Goal: Information Seeking & Learning: Check status

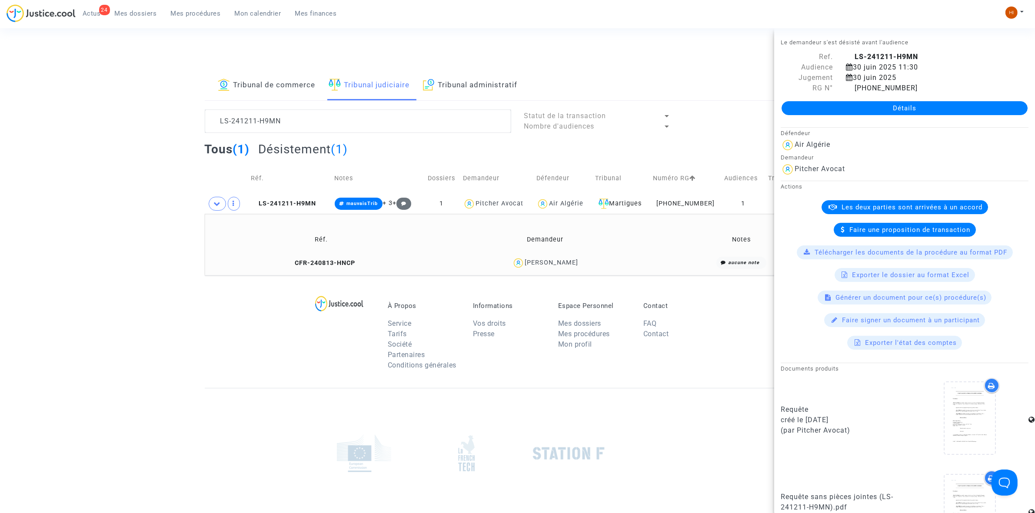
scroll to position [415, 0]
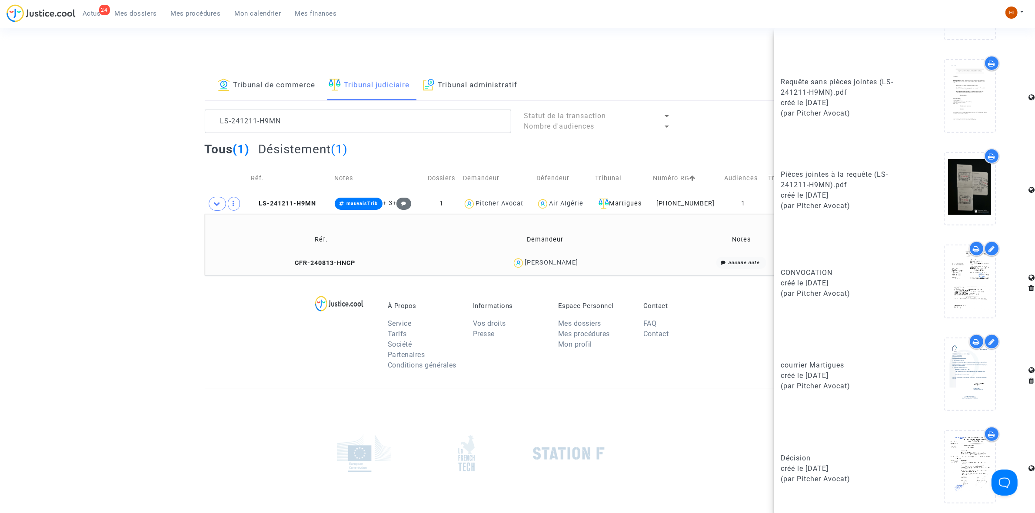
click at [259, 10] on span "Mon calendrier" at bounding box center [258, 14] width 47 height 8
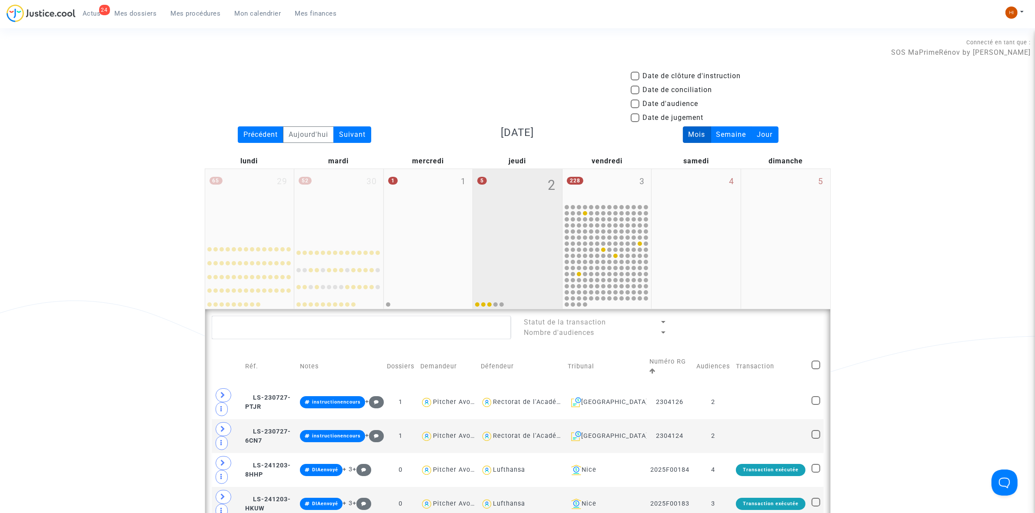
click at [520, 216] on div "5 2" at bounding box center [517, 203] width 89 height 69
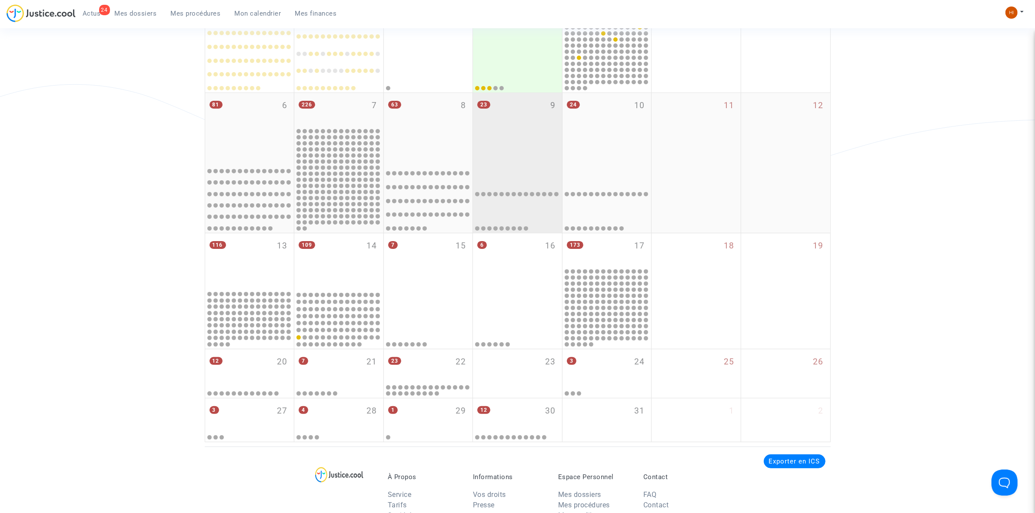
scroll to position [217, 0]
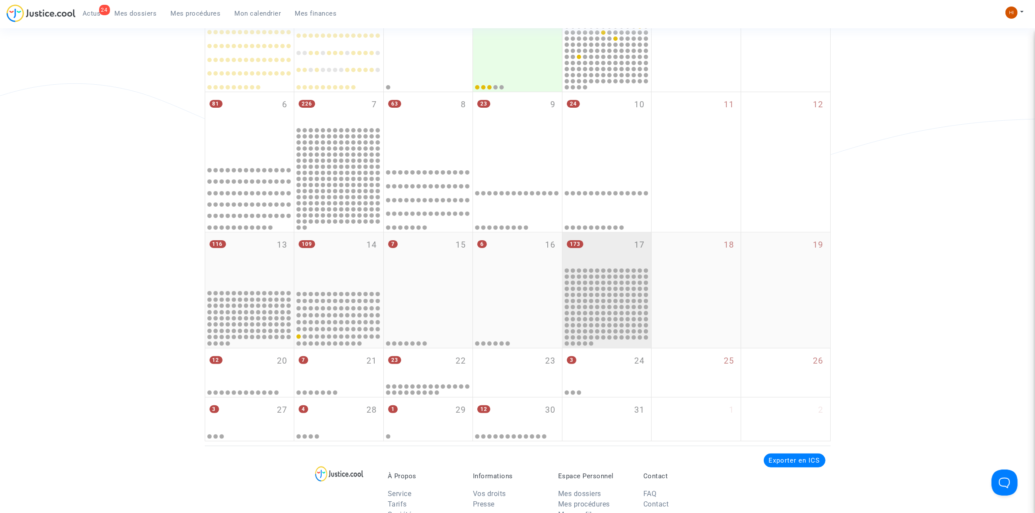
click at [626, 250] on div "173 17" at bounding box center [606, 250] width 89 height 34
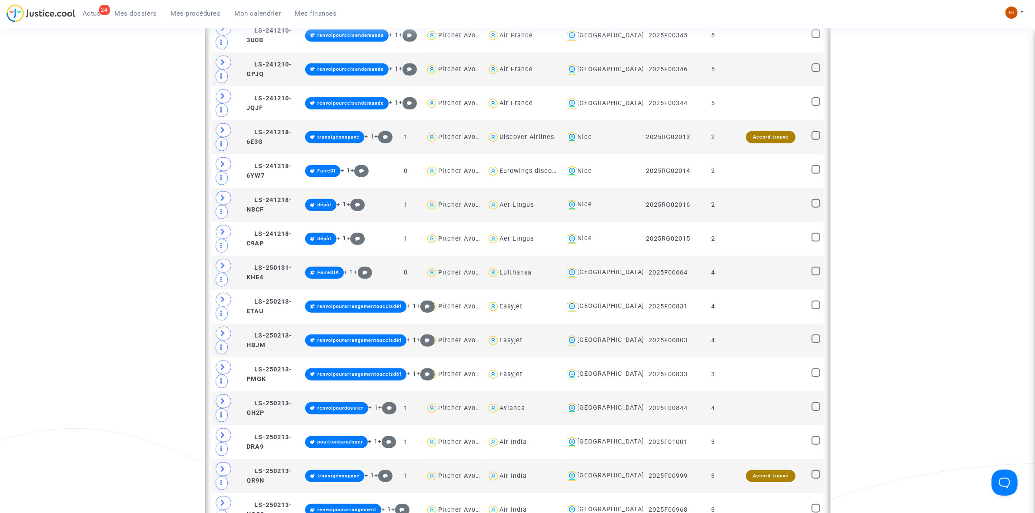
scroll to position [1032, 0]
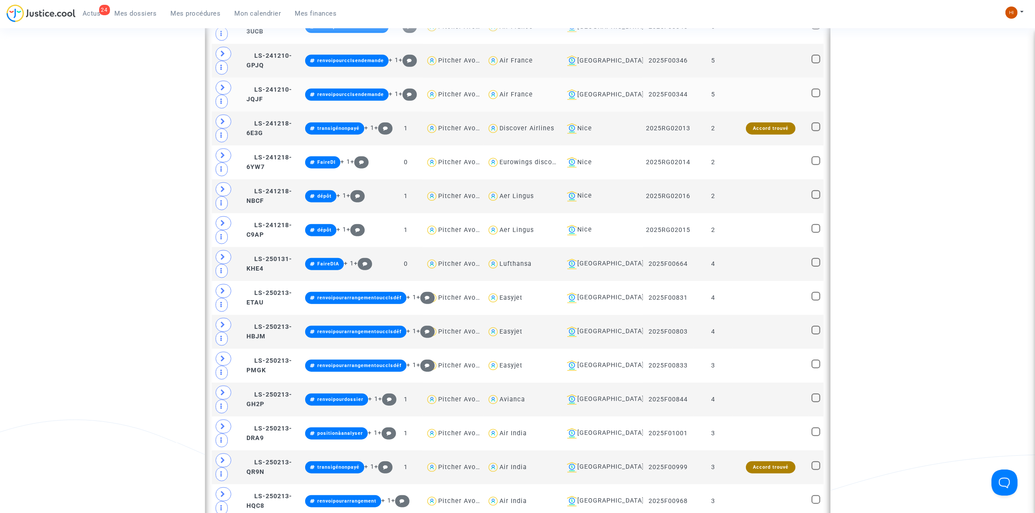
click at [739, 111] on td at bounding box center [771, 95] width 76 height 34
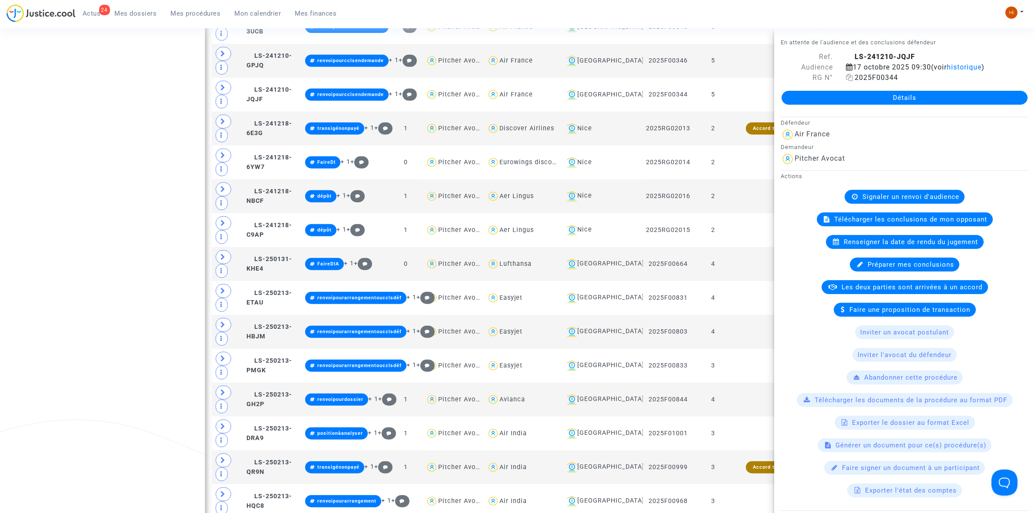
click at [853, 77] on span "2025F00344" at bounding box center [872, 77] width 52 height 8
click at [848, 79] on icon at bounding box center [849, 77] width 7 height 7
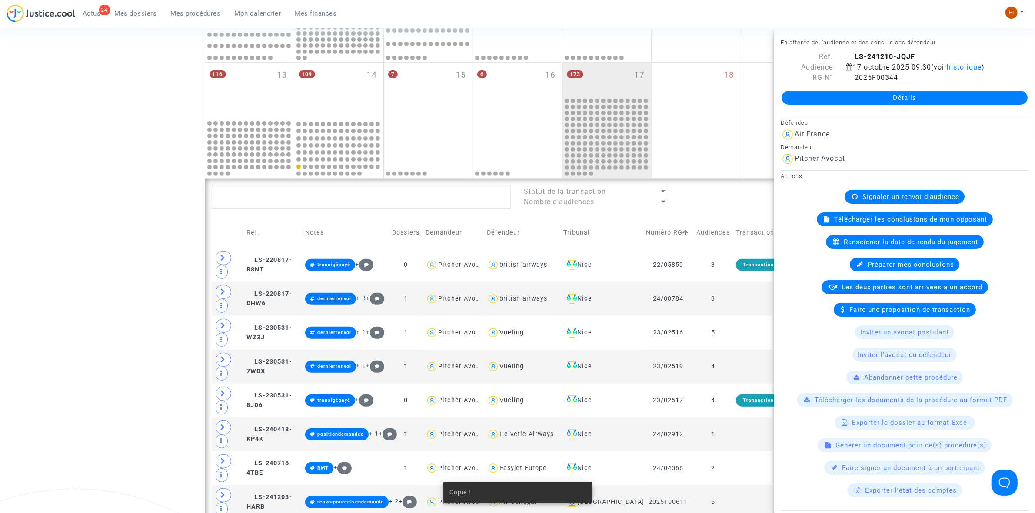
scroll to position [380, 0]
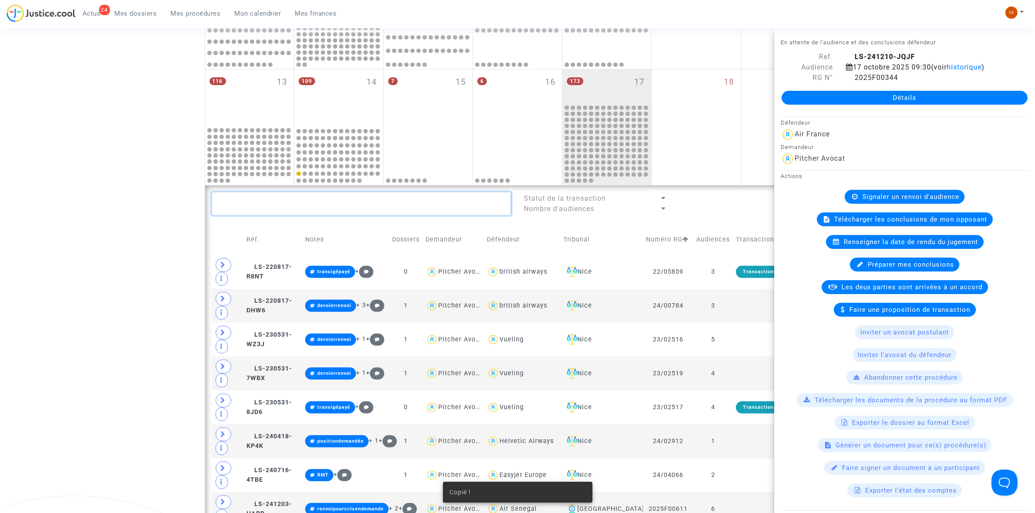
click at [339, 213] on textarea at bounding box center [361, 203] width 299 height 23
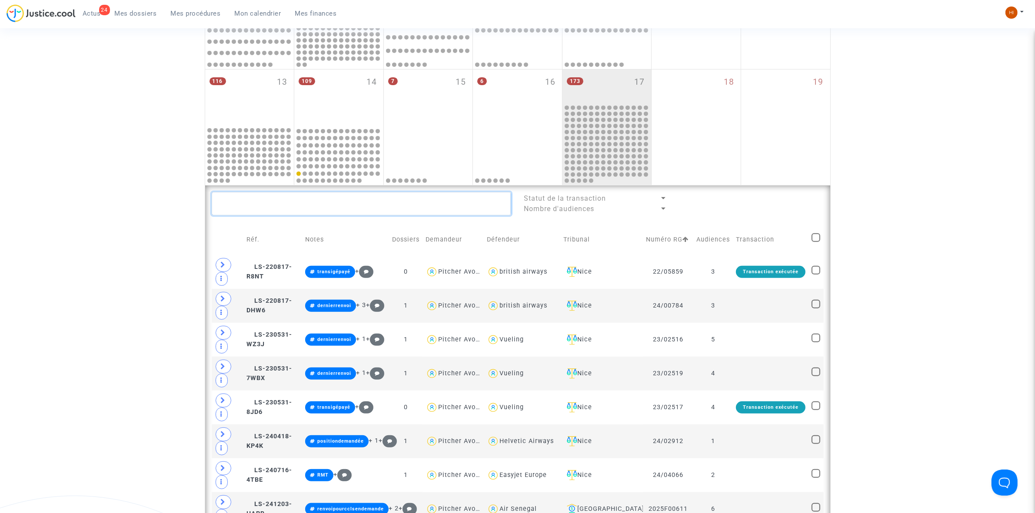
paste textarea "2025F00344"
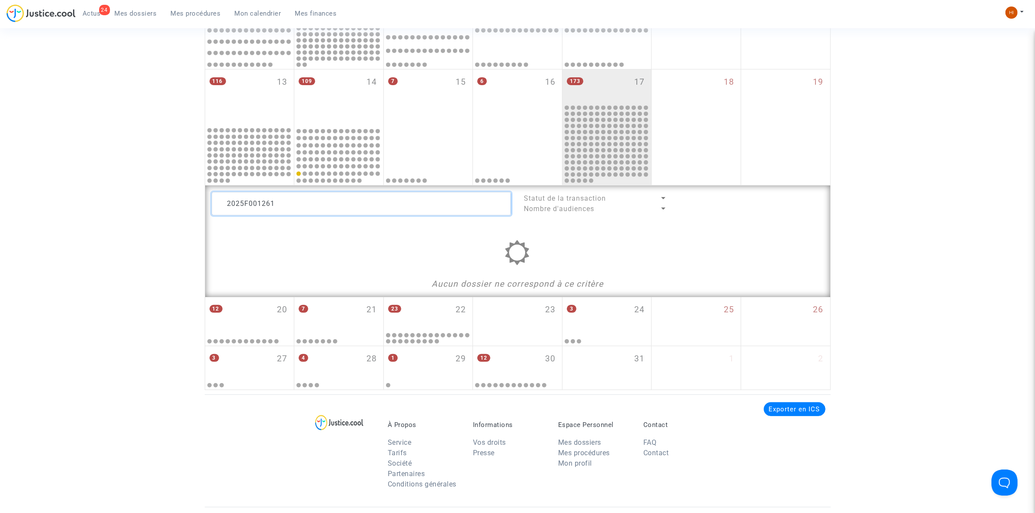
click at [257, 204] on textarea at bounding box center [361, 203] width 299 height 23
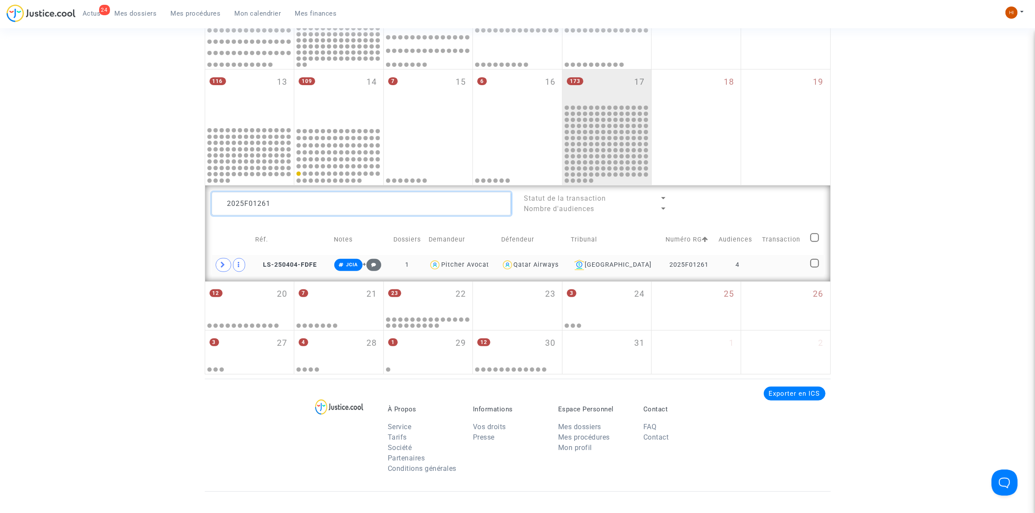
type textarea "2025F01261"
click at [782, 272] on td at bounding box center [783, 265] width 48 height 20
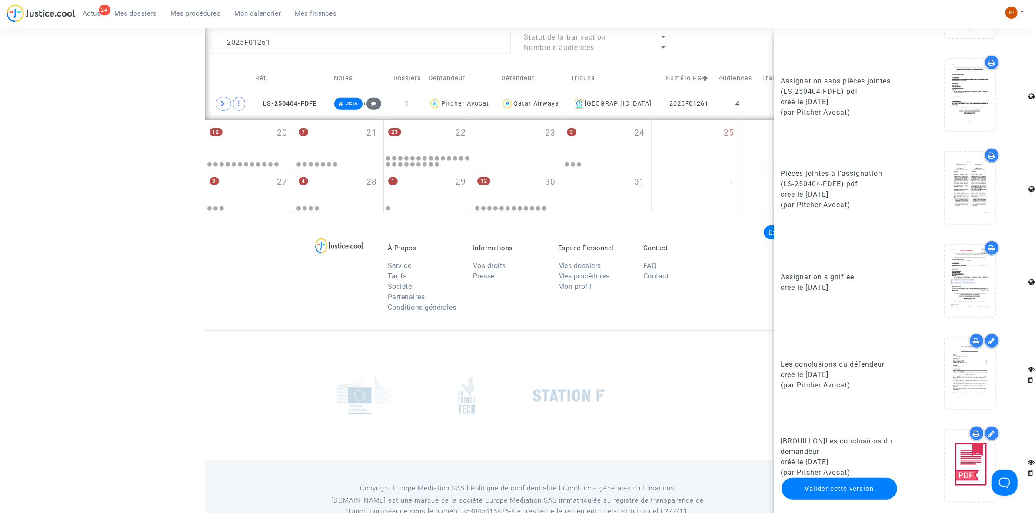
scroll to position [543, 0]
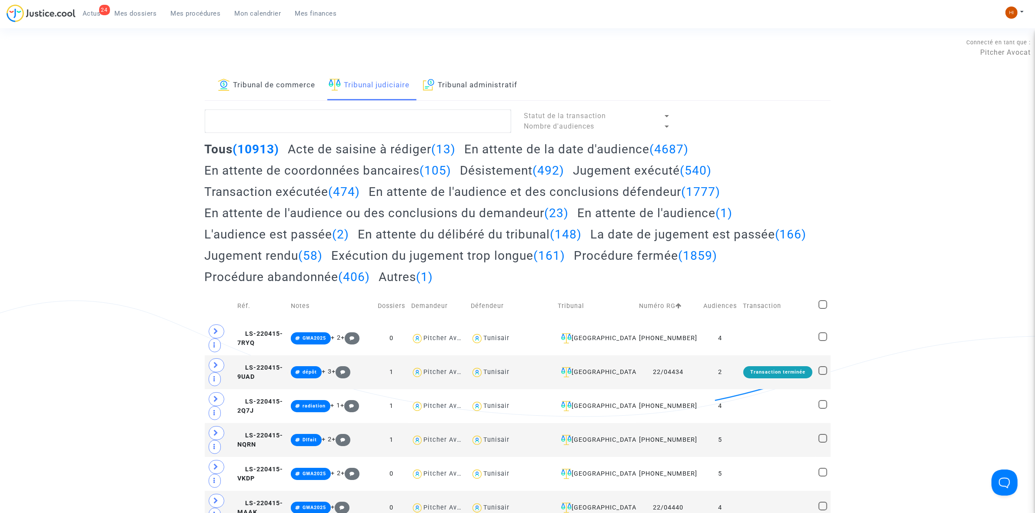
click at [279, 120] on textarea at bounding box center [358, 121] width 306 height 23
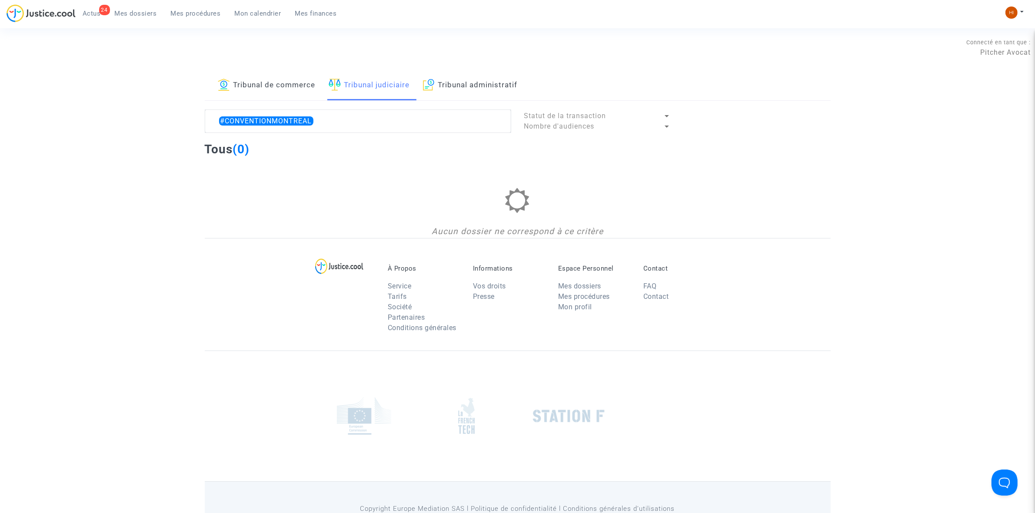
drag, startPoint x: 327, startPoint y: 119, endPoint x: 90, endPoint y: 121, distance: 236.9
click at [90, 121] on div "Tribunal de commerce Tribunal judiciaire Tribunal administratif #CONVENTIONMONT…" at bounding box center [517, 154] width 1035 height 167
drag, startPoint x: 286, startPoint y: 119, endPoint x: 72, endPoint y: 99, distance: 214.3
click at [73, 100] on div "Tribunal de commerce Tribunal judiciaire Tribunal administratif #BAGAGES Statut…" at bounding box center [517, 154] width 1035 height 167
type textarea "#BAGAGES"
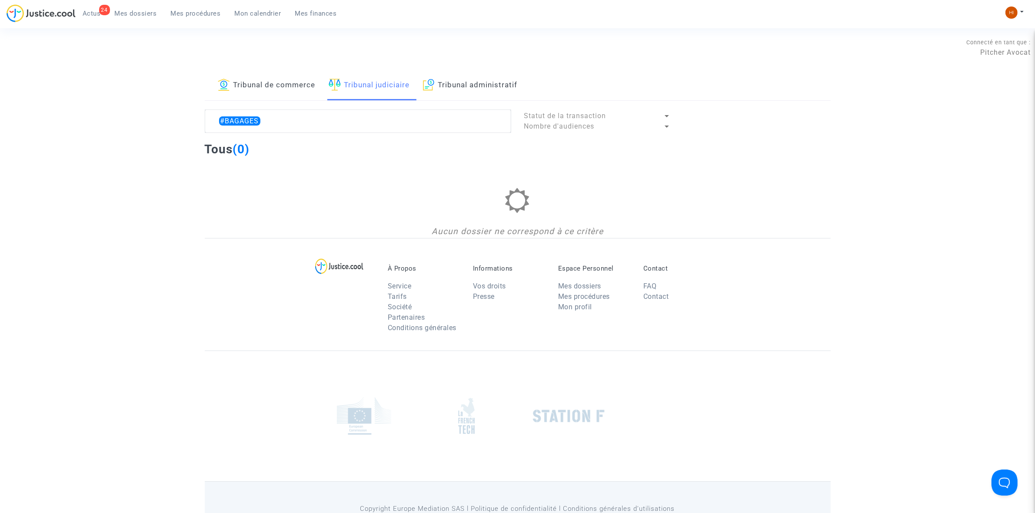
click at [127, 13] on span "Mes dossiers" at bounding box center [136, 14] width 42 height 8
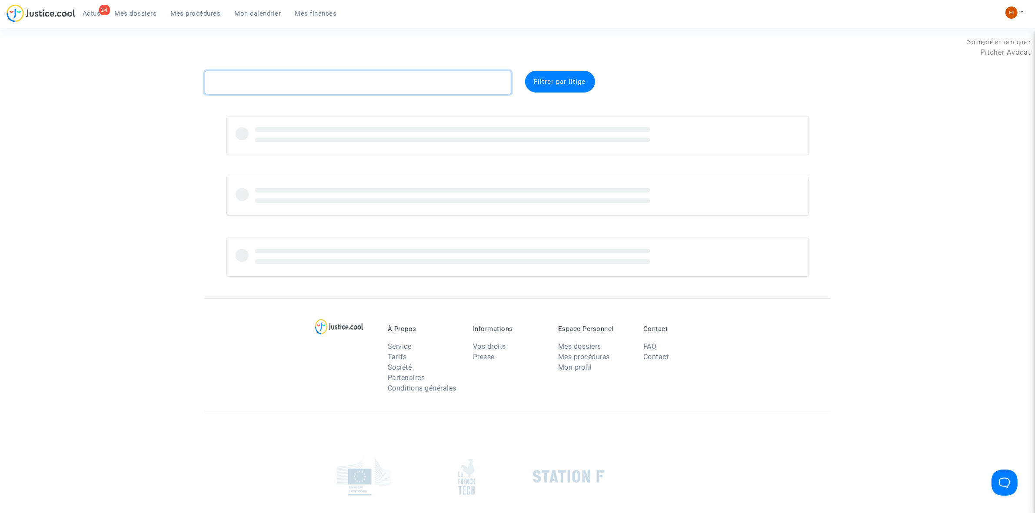
click at [255, 84] on textarea at bounding box center [358, 82] width 306 height 23
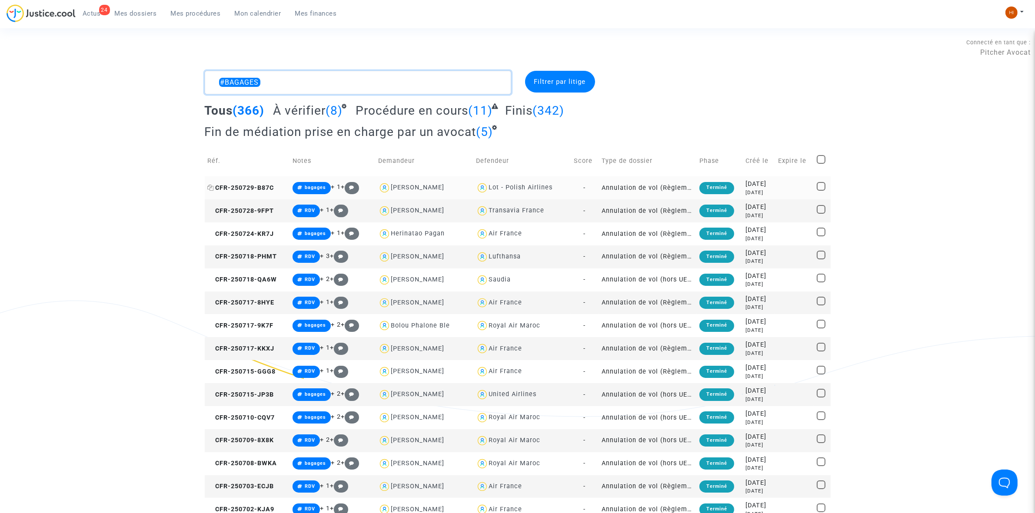
type textarea "#BAGAGES"
drag, startPoint x: 249, startPoint y: 189, endPoint x: 255, endPoint y: 188, distance: 6.1
click at [249, 188] on span "CFR-250729-B87C" at bounding box center [241, 187] width 67 height 7
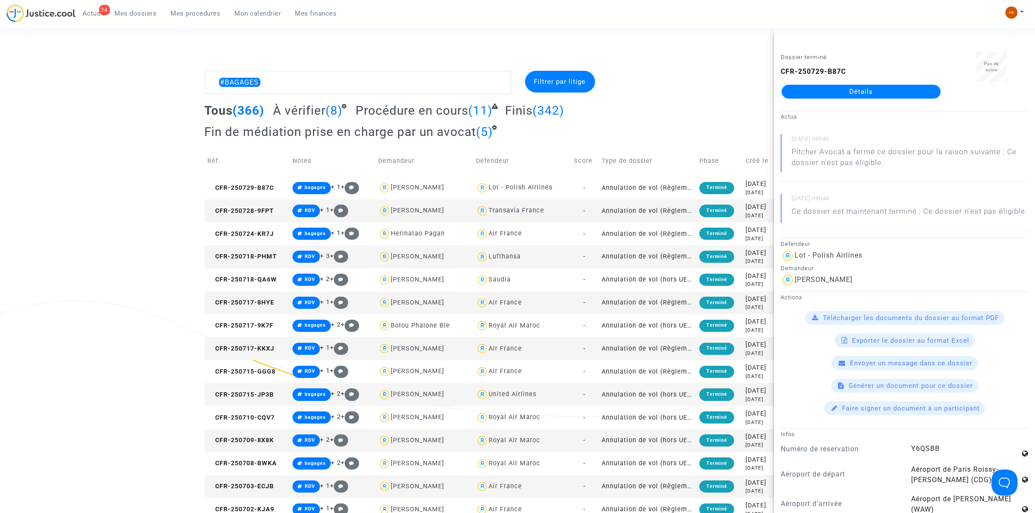
click at [908, 96] on link "Détails" at bounding box center [861, 92] width 159 height 14
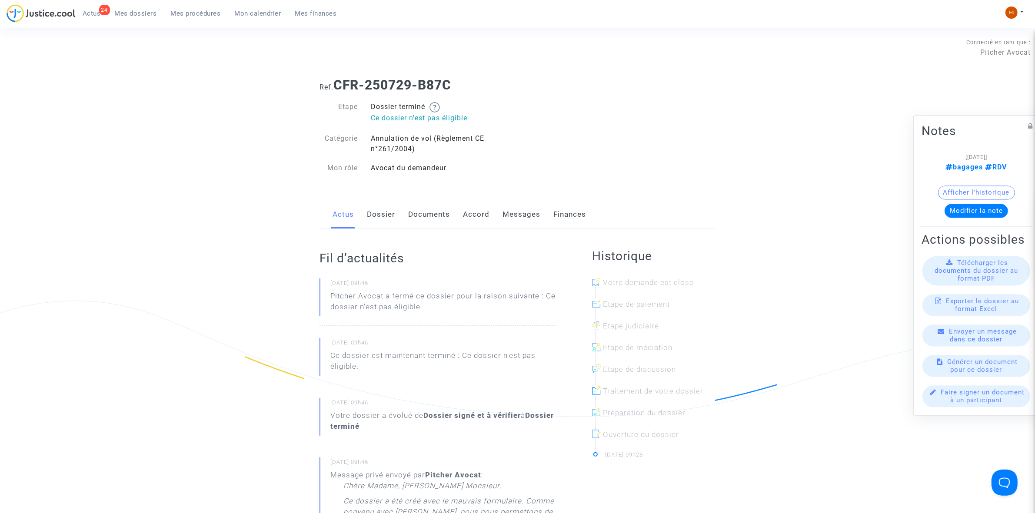
click at [433, 220] on link "Documents" at bounding box center [429, 214] width 42 height 29
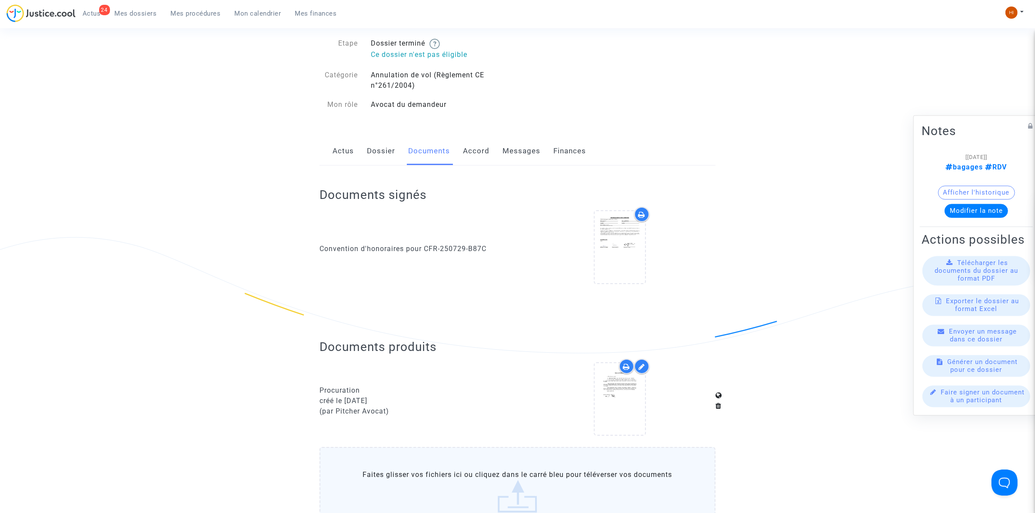
scroll to position [54, 0]
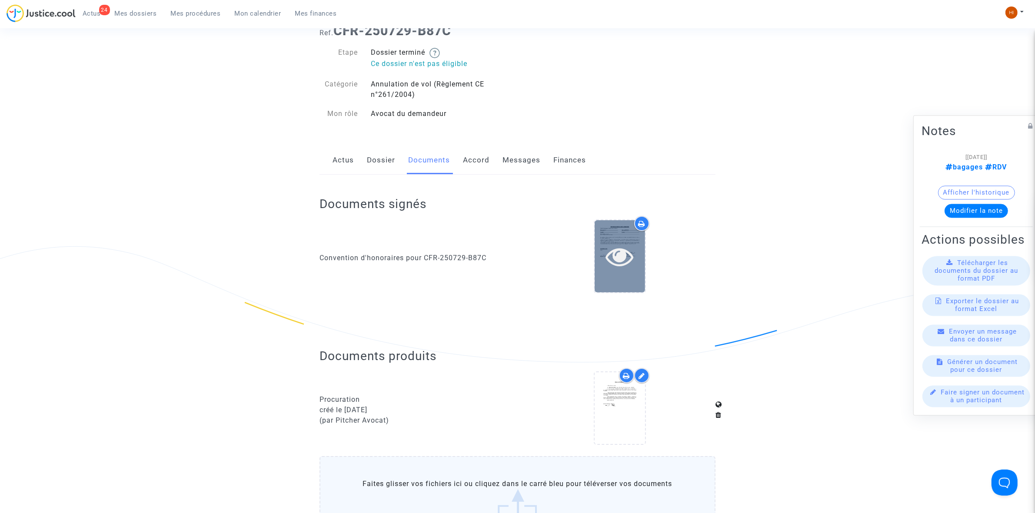
click at [619, 266] on icon at bounding box center [619, 257] width 28 height 28
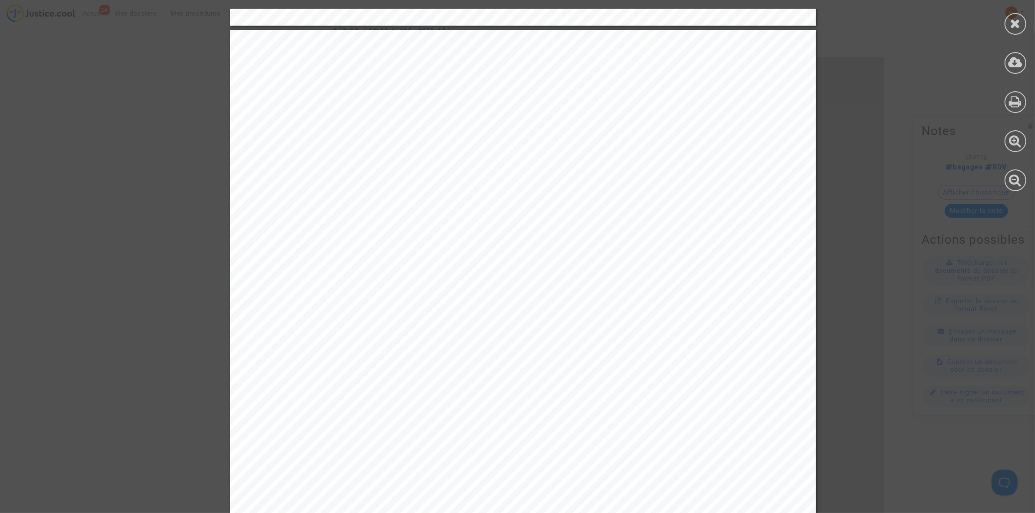
scroll to position [1576, 0]
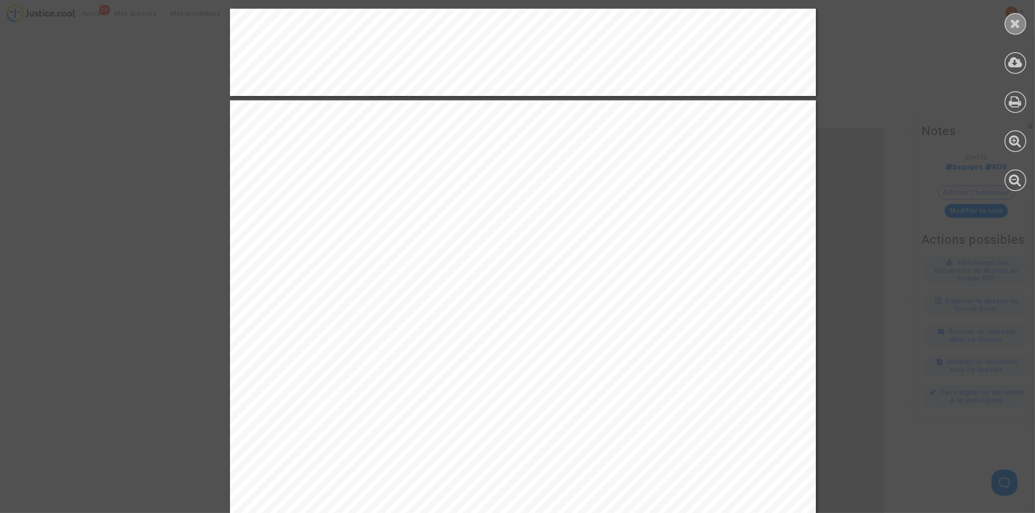
click at [1011, 24] on icon at bounding box center [1015, 23] width 11 height 13
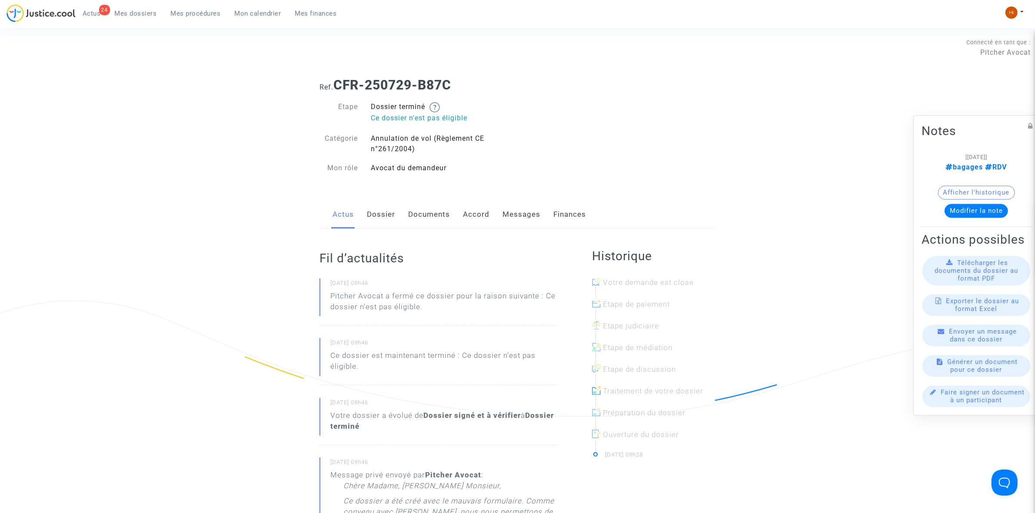
click at [11, 1] on nav "24 Actus Mes dossiers Mes procédures Mon calendrier Mes finances Mon profil Cha…" at bounding box center [517, 14] width 1035 height 28
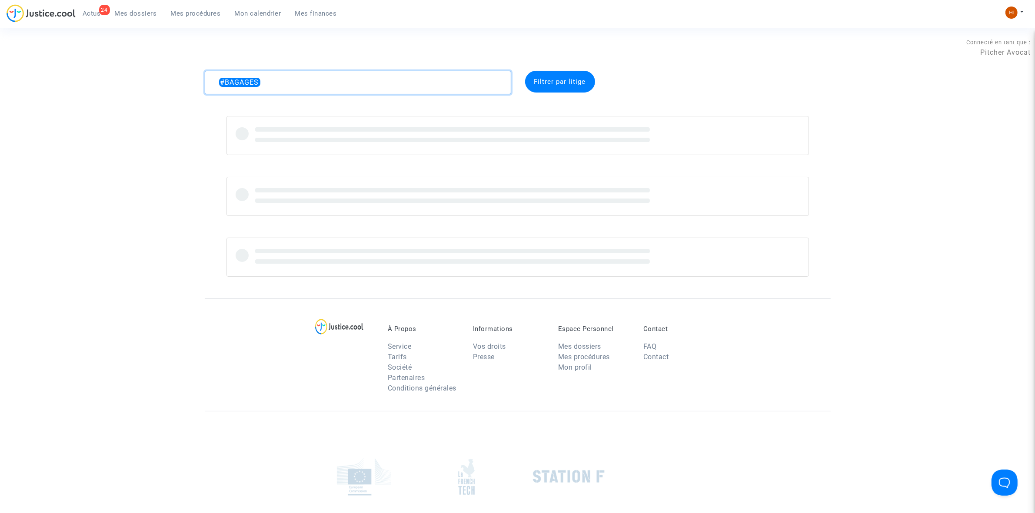
click at [310, 77] on textarea at bounding box center [358, 82] width 306 height 23
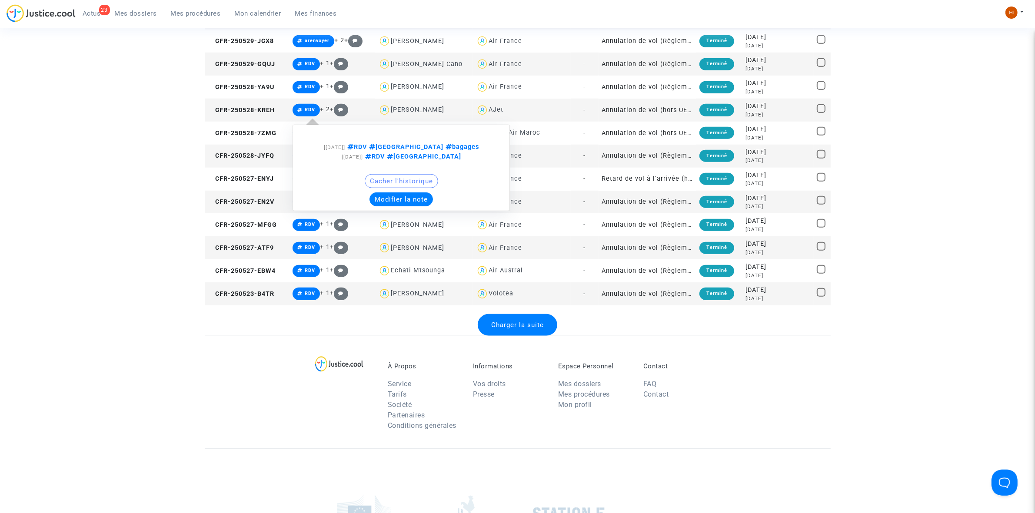
scroll to position [1087, 0]
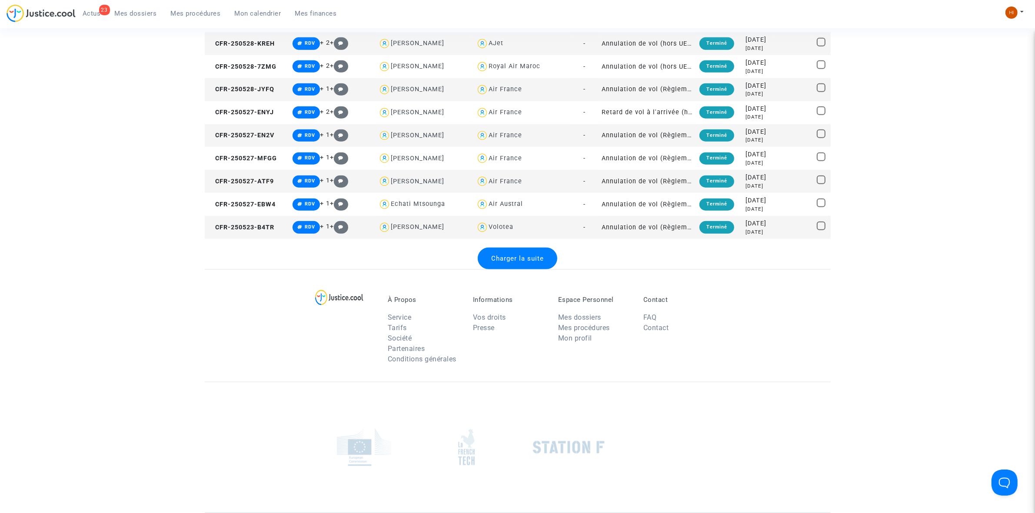
click at [526, 262] on span "Charger la suite" at bounding box center [517, 259] width 53 height 8
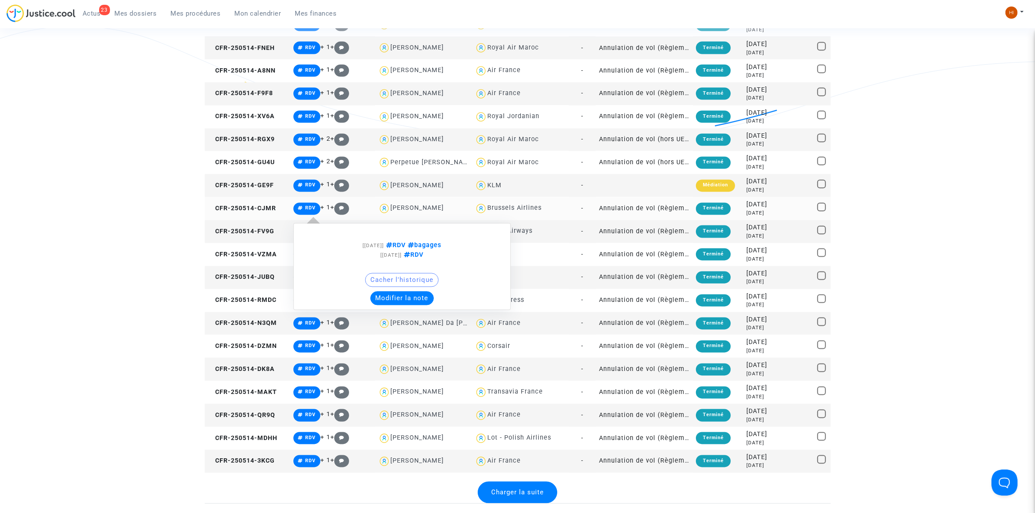
scroll to position [2010, 0]
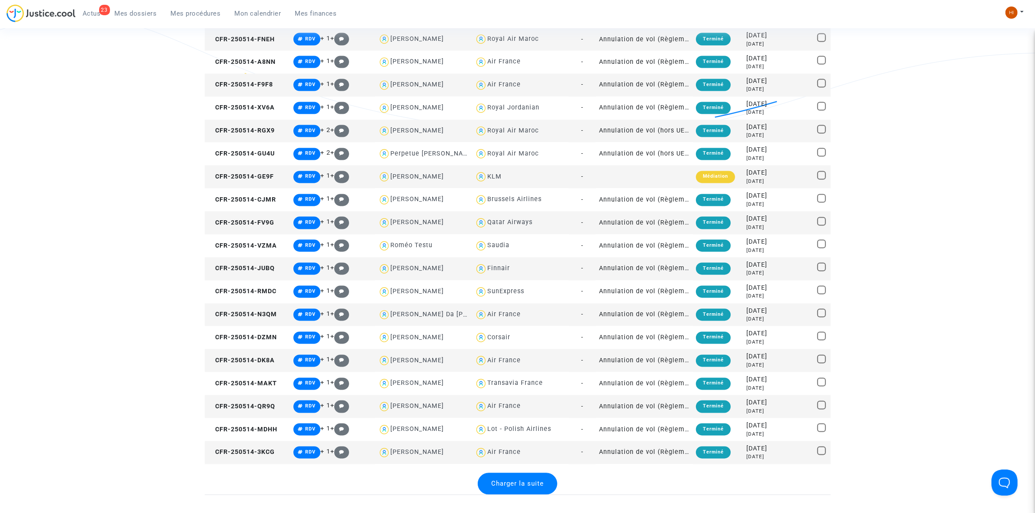
drag, startPoint x: 512, startPoint y: 487, endPoint x: 342, endPoint y: 459, distance: 171.8
click at [512, 487] on span "Charger la suite" at bounding box center [517, 484] width 53 height 8
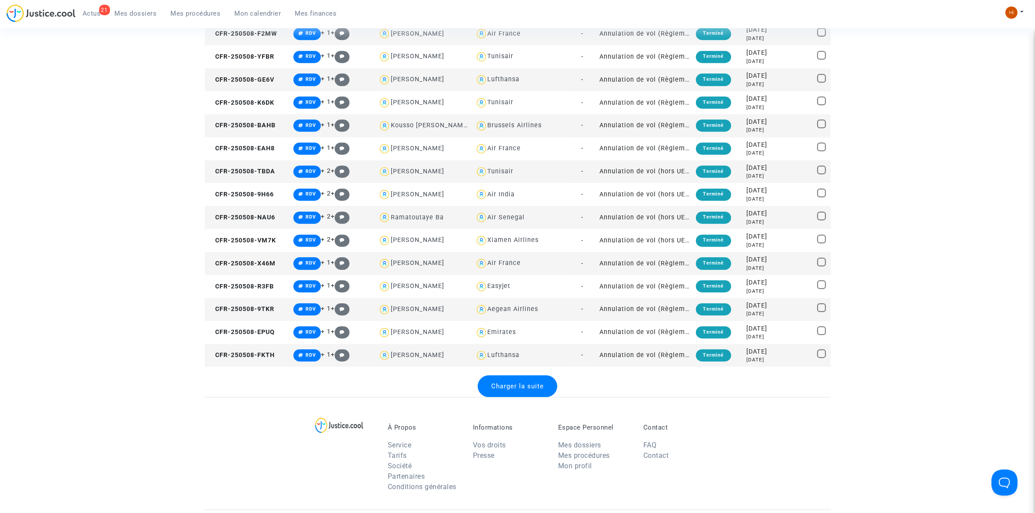
scroll to position [3260, 0]
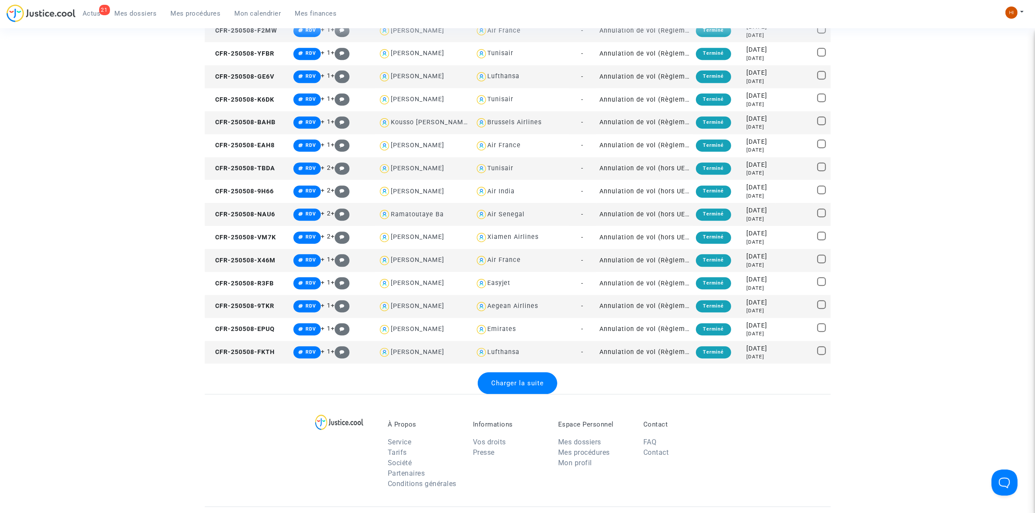
click at [526, 386] on span "Charger la suite" at bounding box center [517, 383] width 53 height 8
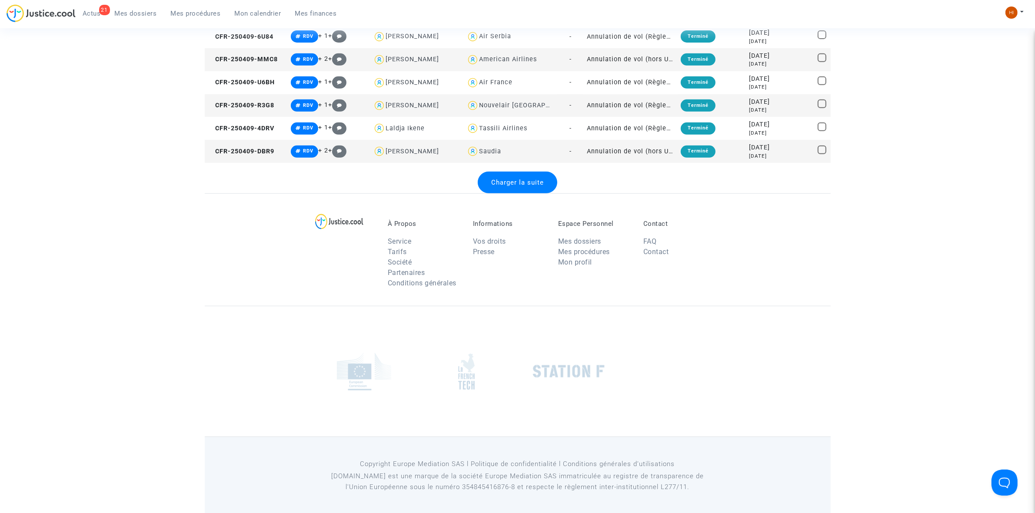
scroll to position [4611, 0]
click at [538, 185] on div "Charger la suite" at bounding box center [518, 182] width 80 height 22
click at [492, 185] on div "Charger la suite" at bounding box center [517, 182] width 89 height 22
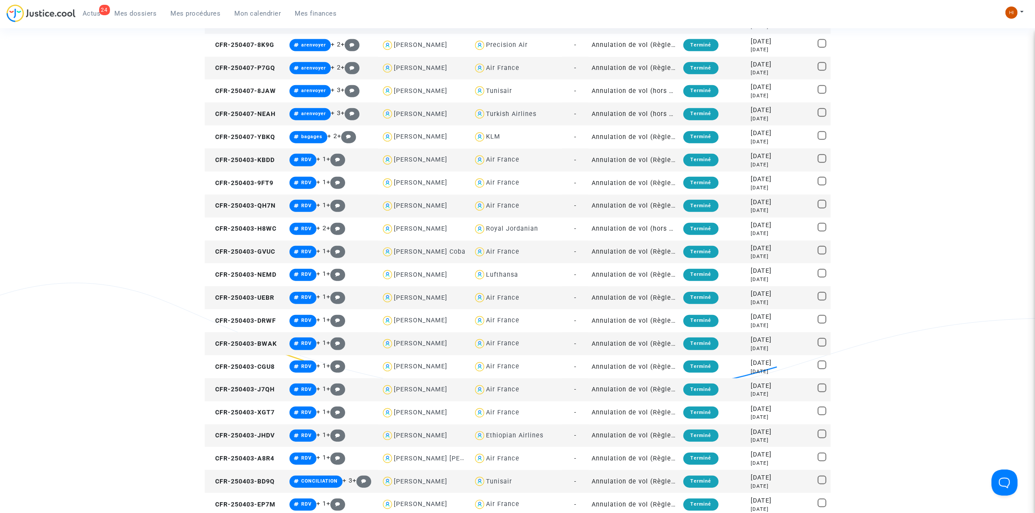
scroll to position [5154, 0]
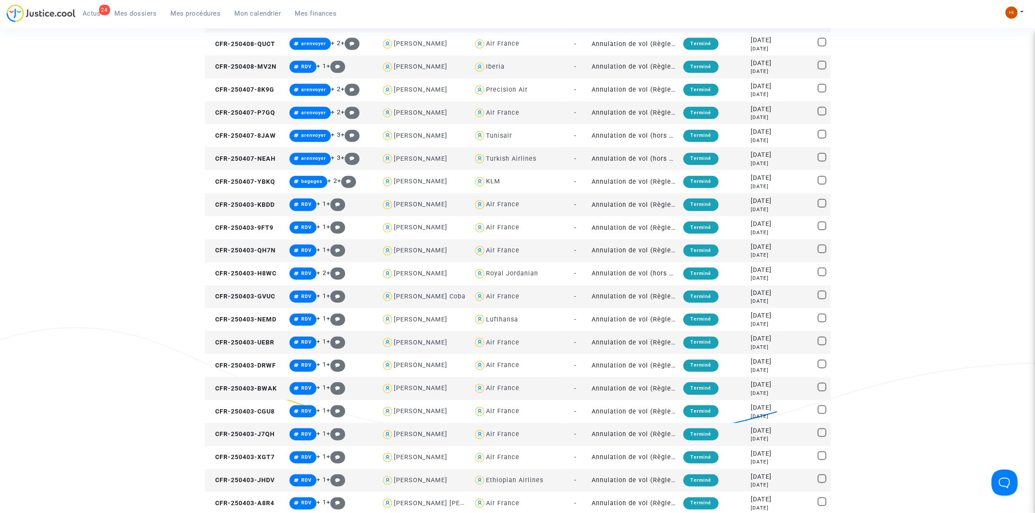
click at [153, 12] on span "Mes dossiers" at bounding box center [136, 14] width 42 height 8
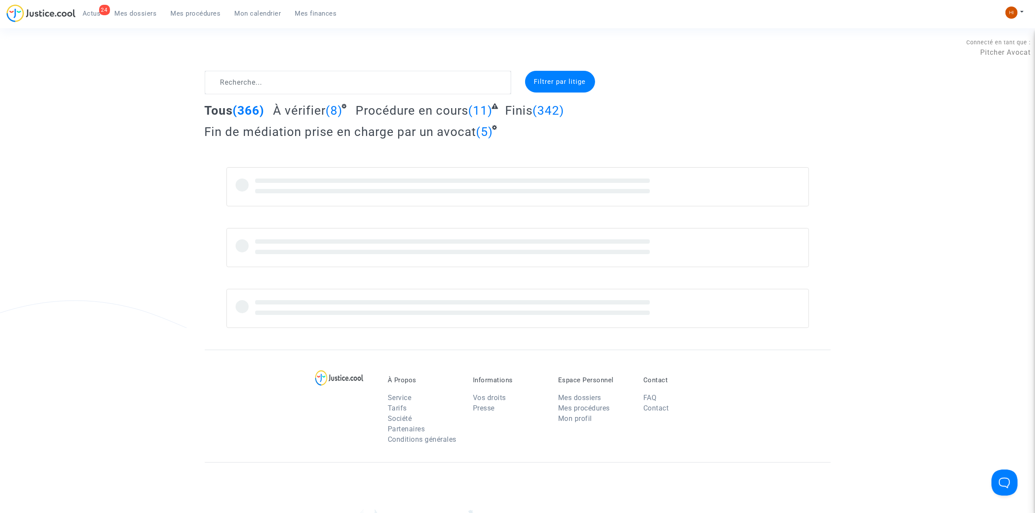
click at [1035, 55] on html "24 Actus Mes dossiers Mes procédures Mon calendrier Mes finances Mon profil Cha…" at bounding box center [517, 336] width 1035 height 672
click at [295, 82] on textarea at bounding box center [358, 82] width 306 height 23
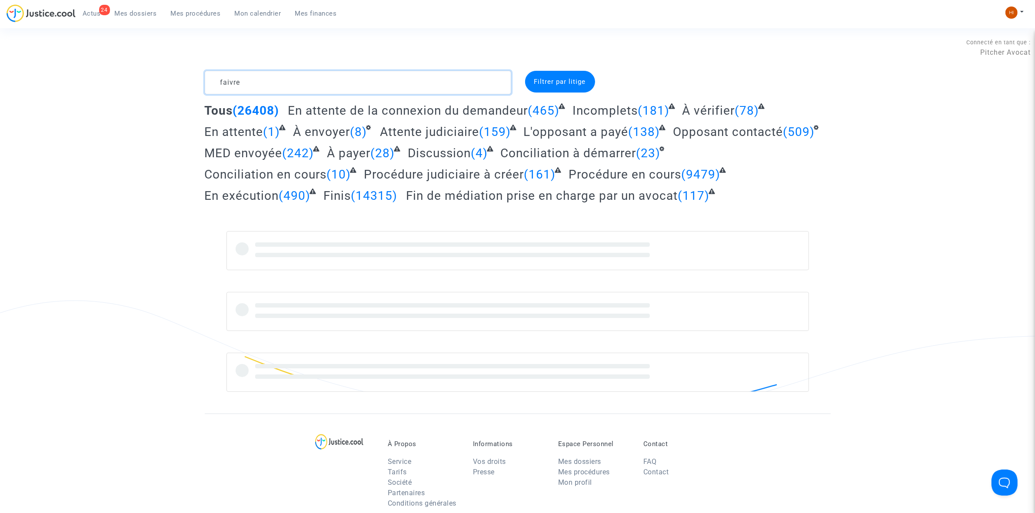
click at [227, 80] on textarea at bounding box center [358, 82] width 306 height 23
type textarea "faivre"
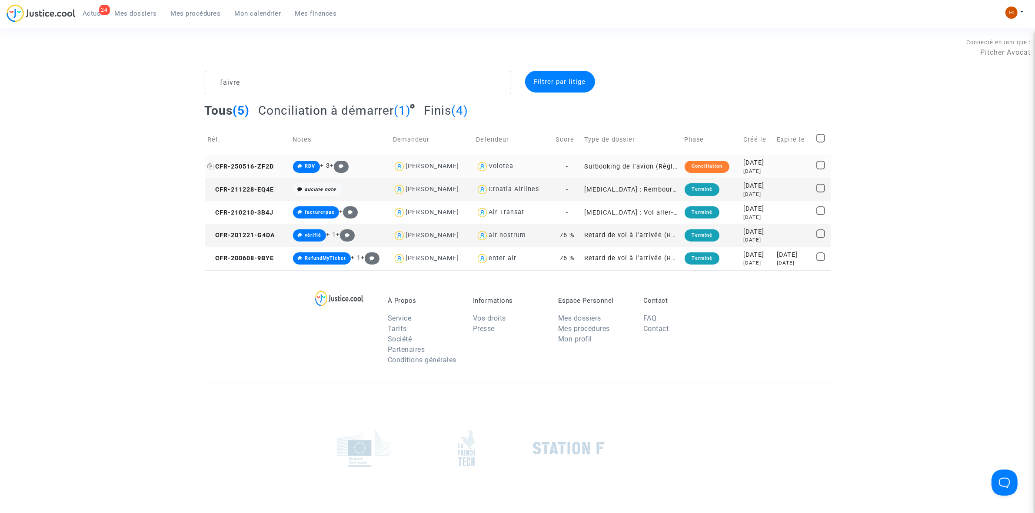
click at [253, 166] on span "CFR-250516-ZF2D" at bounding box center [241, 166] width 67 height 7
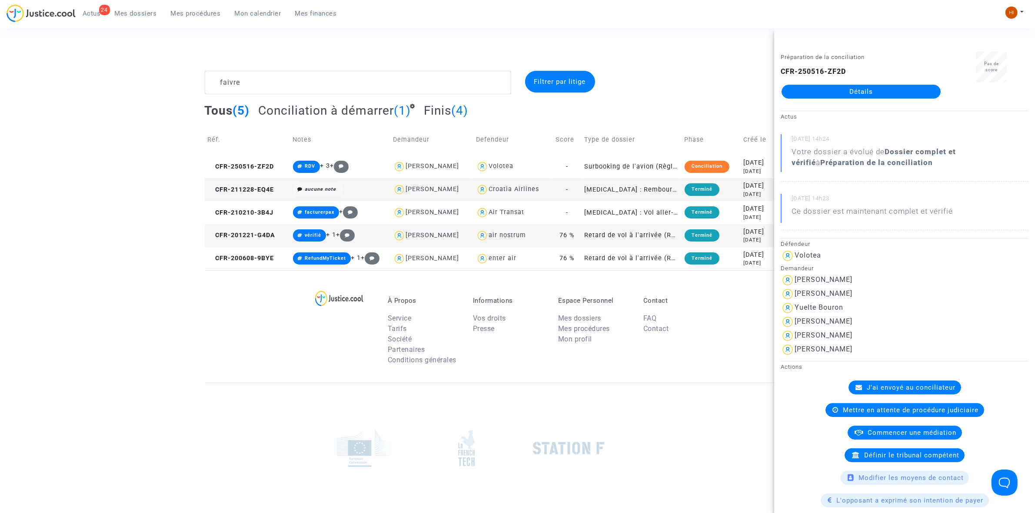
click at [828, 83] on div "CFR-250516-ZF2D Détails" at bounding box center [861, 83] width 161 height 32
click at [828, 86] on link "Détails" at bounding box center [861, 92] width 159 height 14
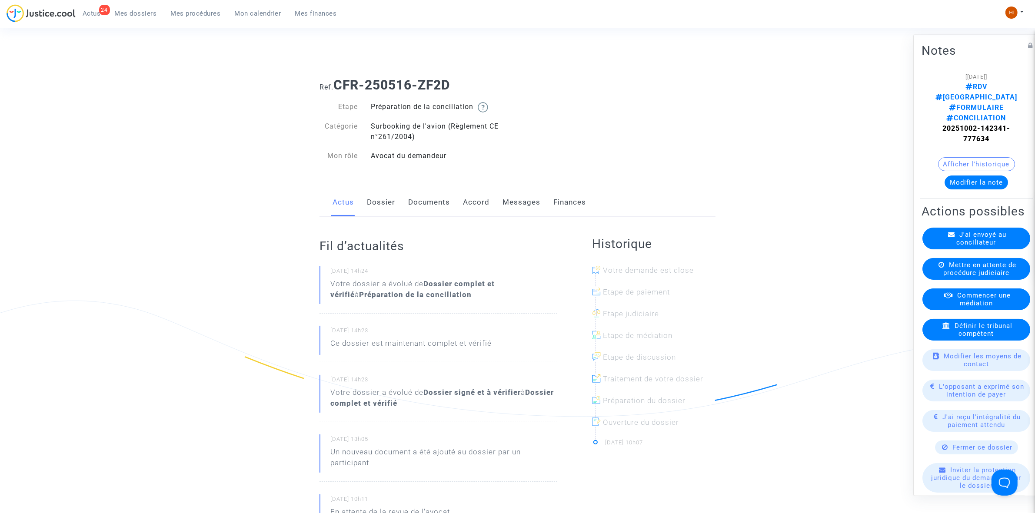
click at [380, 207] on link "Dossier" at bounding box center [381, 202] width 28 height 29
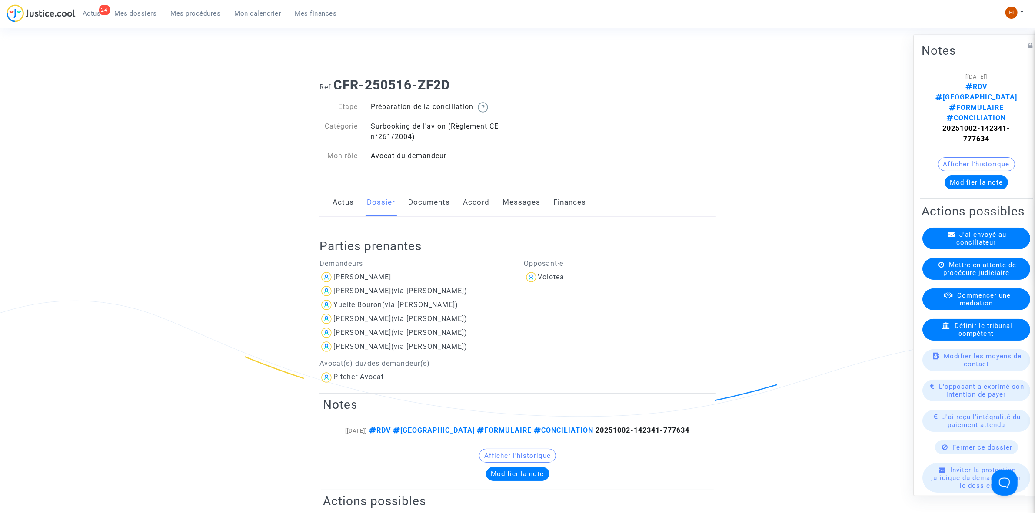
click at [433, 198] on link "Documents" at bounding box center [429, 202] width 42 height 29
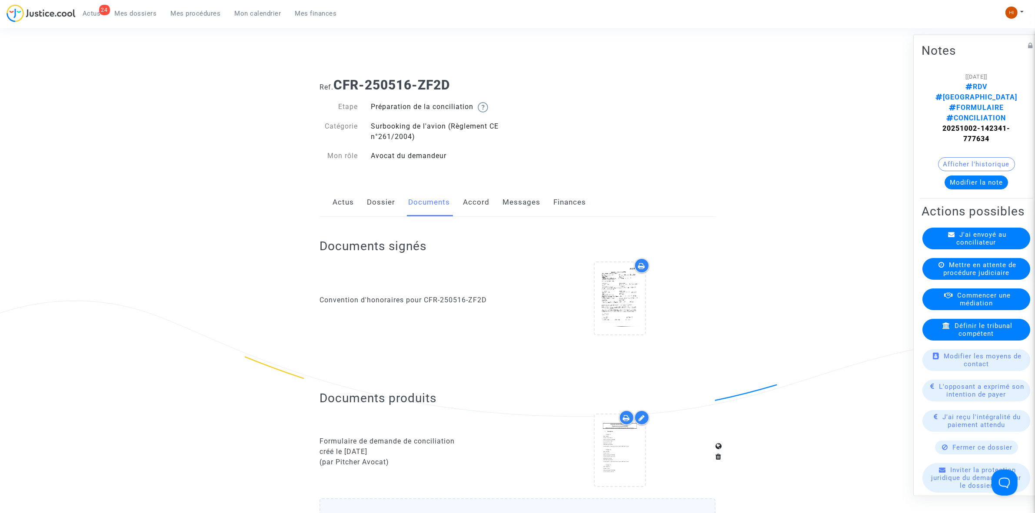
click at [388, 205] on link "Dossier" at bounding box center [381, 202] width 28 height 29
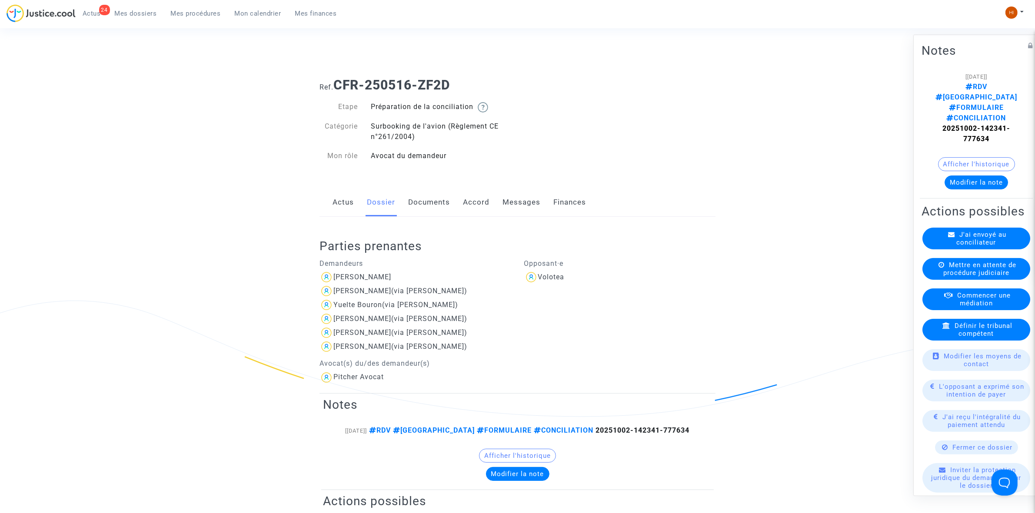
click at [966, 157] on button "Afficher l'historique" at bounding box center [976, 164] width 77 height 14
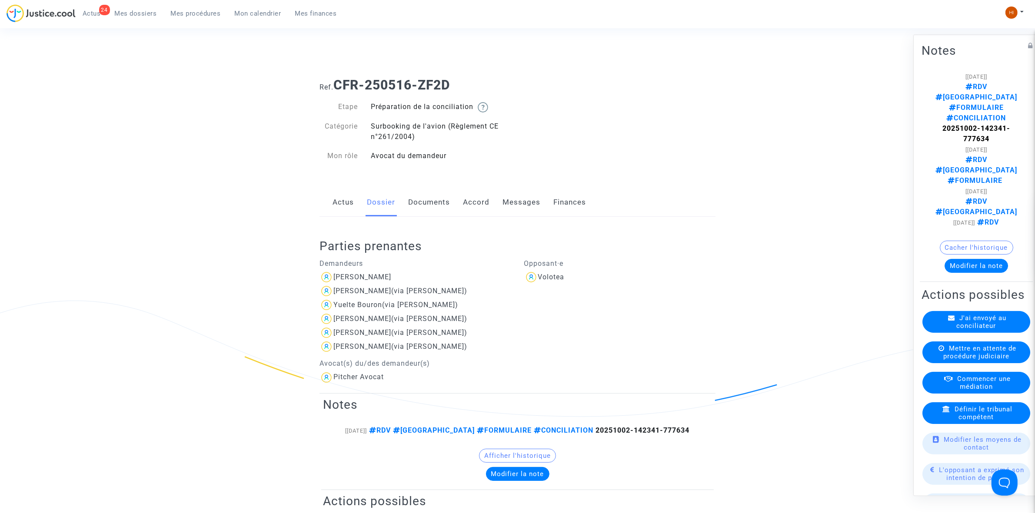
drag, startPoint x: 366, startPoint y: 200, endPoint x: 350, endPoint y: 201, distance: 15.7
click at [364, 200] on div "Actus Dossier Documents Accord Messages Finances" at bounding box center [517, 202] width 396 height 29
click at [346, 203] on link "Actus" at bounding box center [343, 202] width 21 height 29
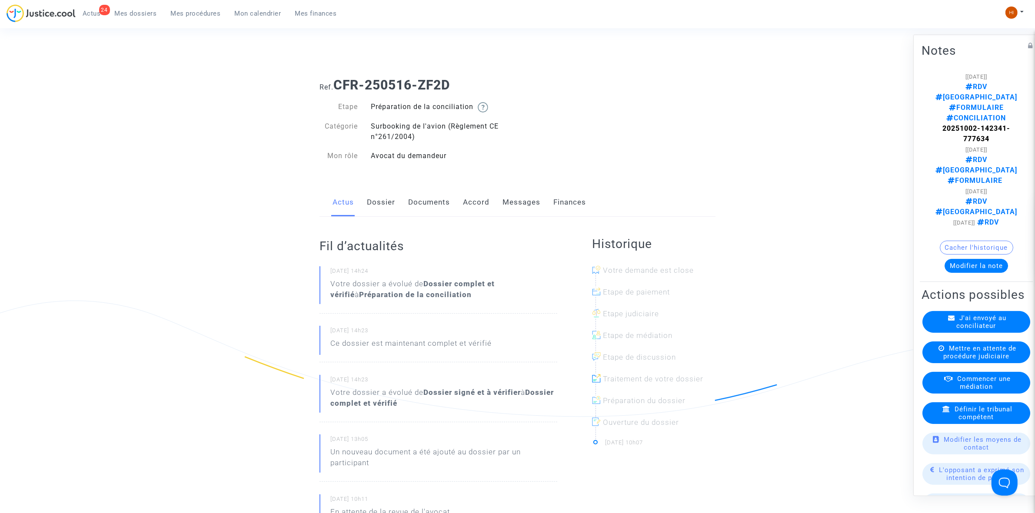
click at [376, 205] on link "Dossier" at bounding box center [381, 202] width 28 height 29
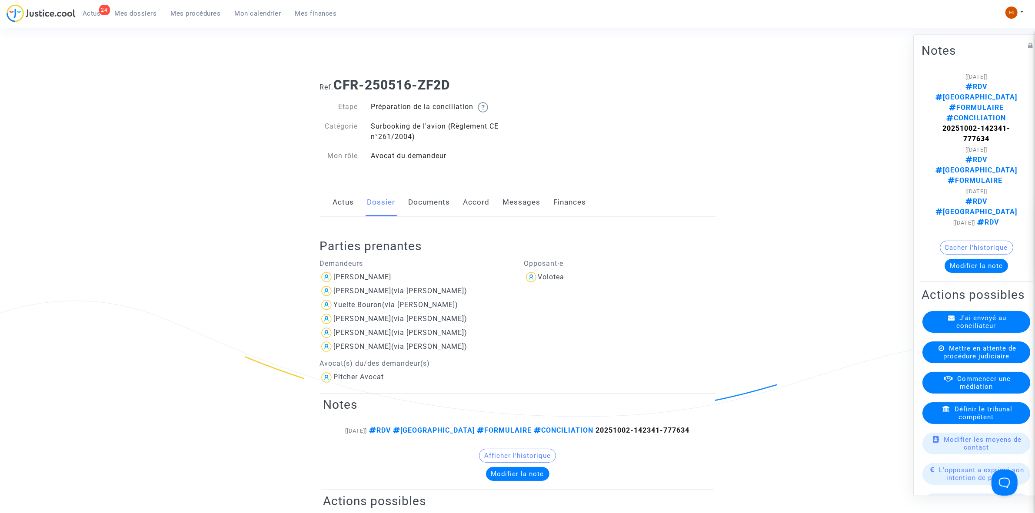
click at [427, 203] on link "Documents" at bounding box center [429, 202] width 42 height 29
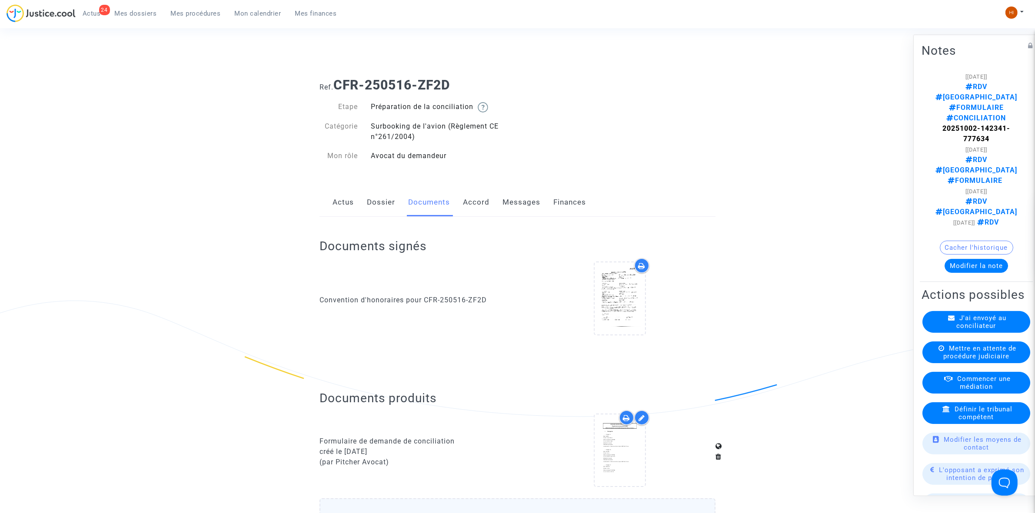
click at [377, 201] on link "Dossier" at bounding box center [381, 202] width 28 height 29
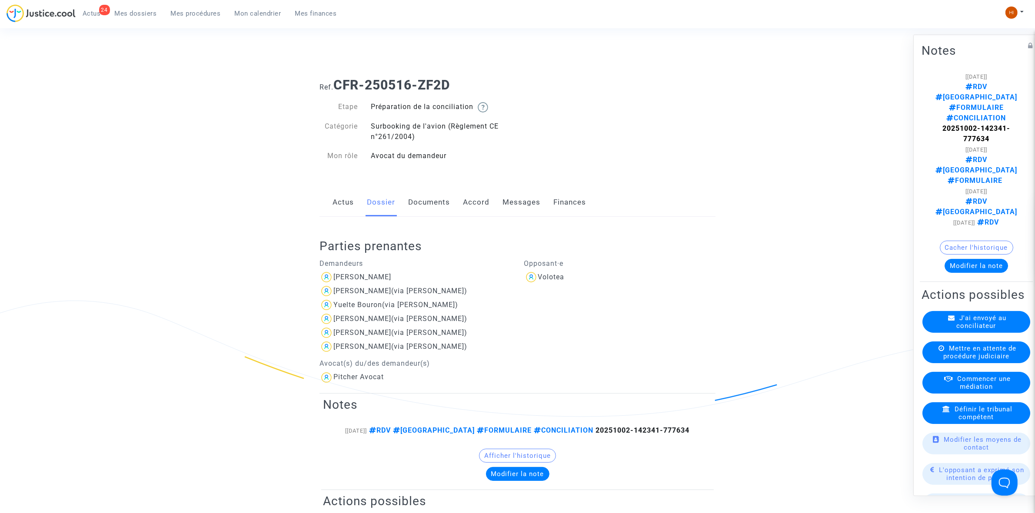
click at [436, 211] on link "Documents" at bounding box center [429, 202] width 42 height 29
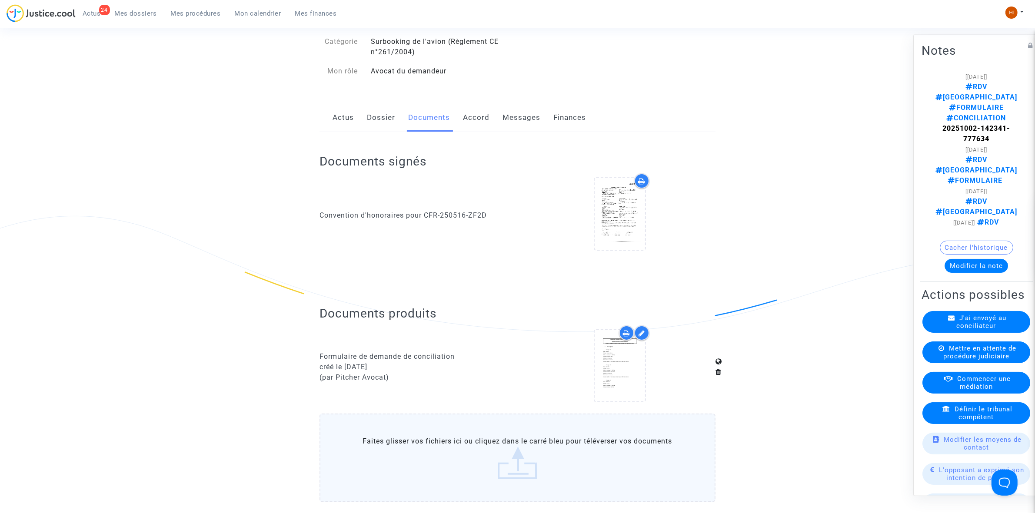
scroll to position [272, 0]
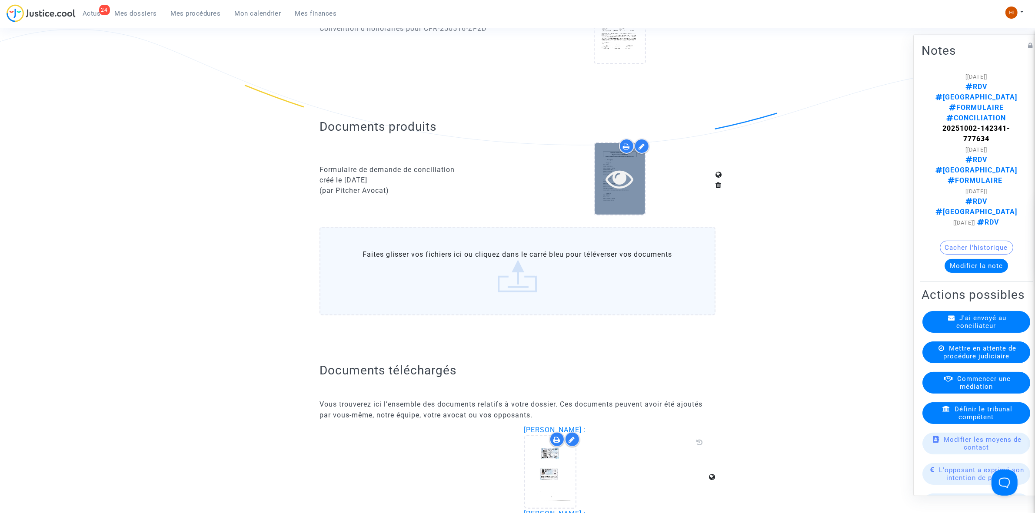
click at [632, 179] on icon at bounding box center [619, 179] width 28 height 28
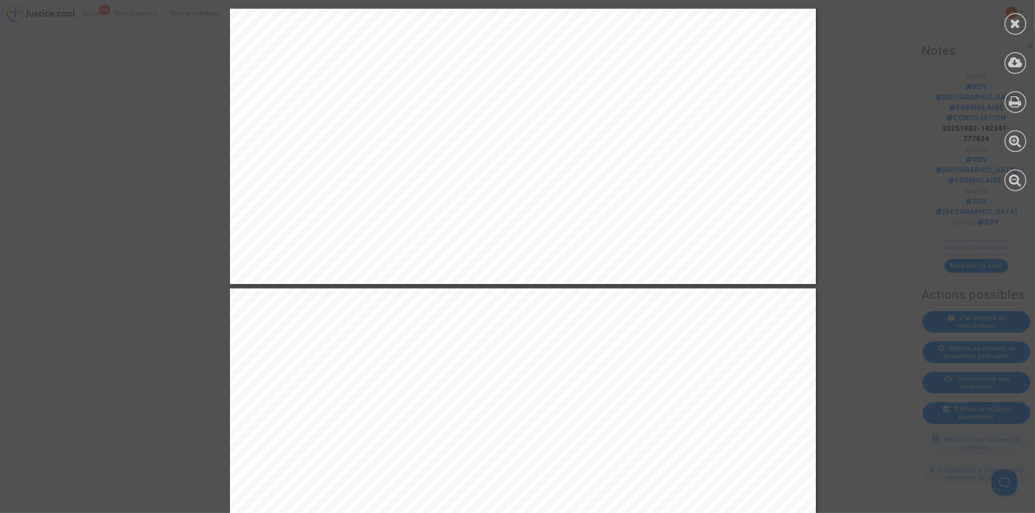
scroll to position [2205, 0]
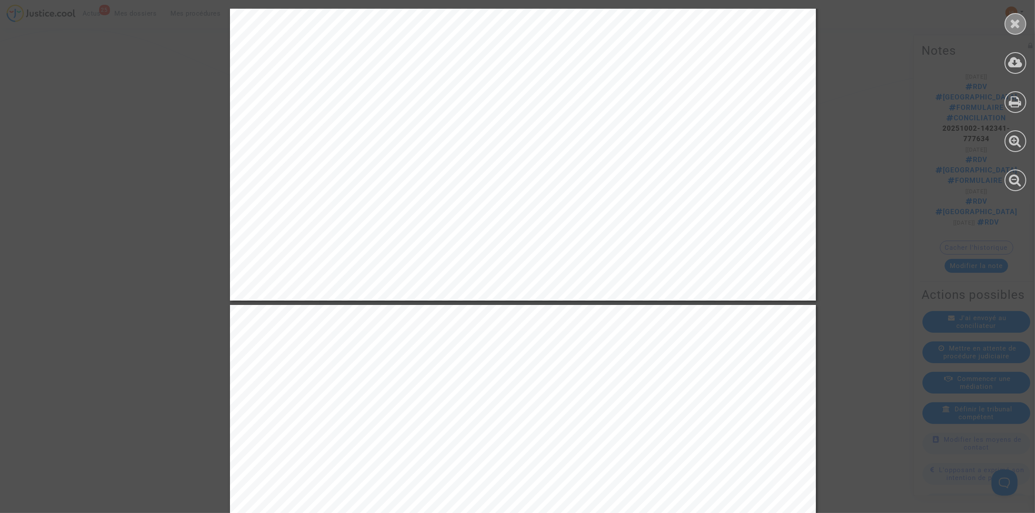
click at [1024, 22] on div at bounding box center [1016, 24] width 22 height 22
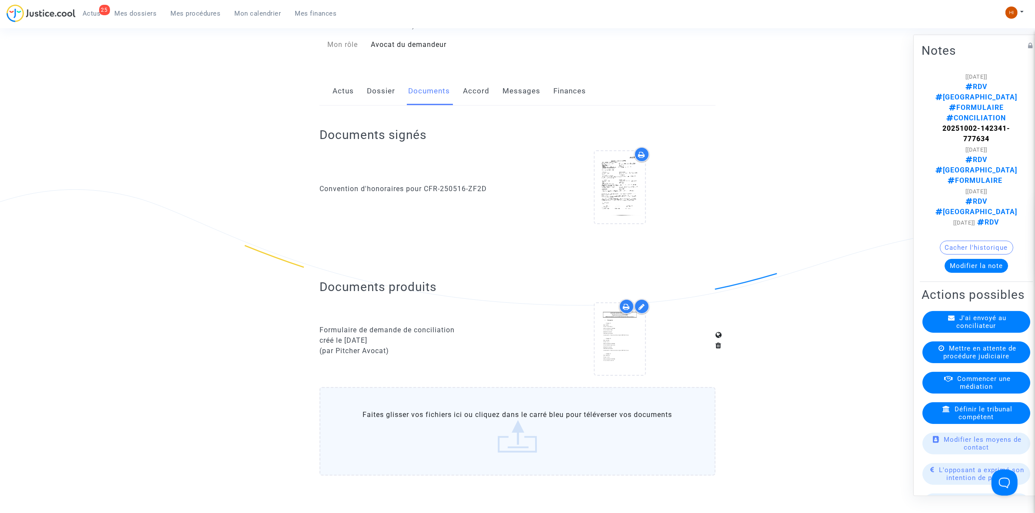
scroll to position [0, 0]
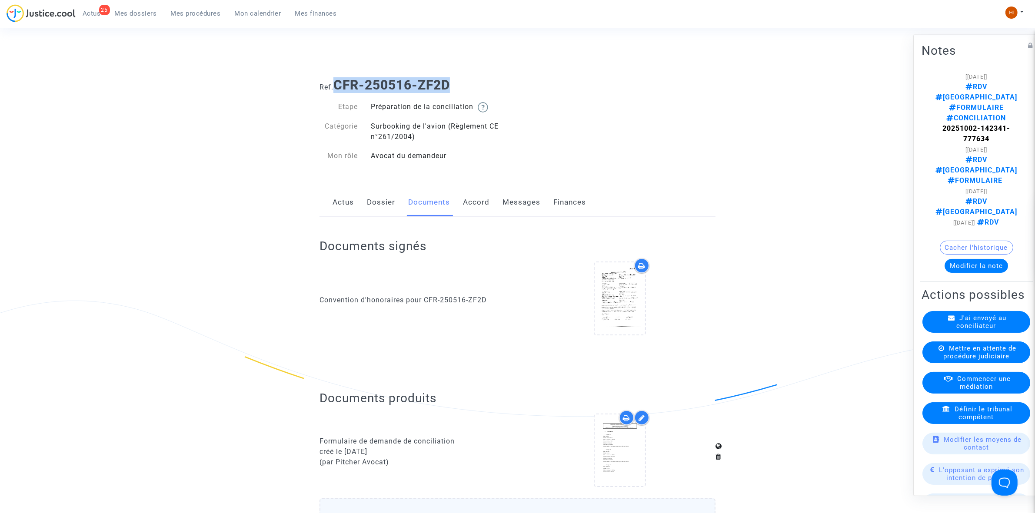
drag, startPoint x: 482, startPoint y: 76, endPoint x: 336, endPoint y: 82, distance: 146.2
click at [336, 82] on div "Ref. CFR-250516-ZF2D" at bounding box center [517, 82] width 409 height 22
copy b "CFR-250516-ZF2D"
click at [184, 8] on link "Mes procédures" at bounding box center [196, 13] width 64 height 13
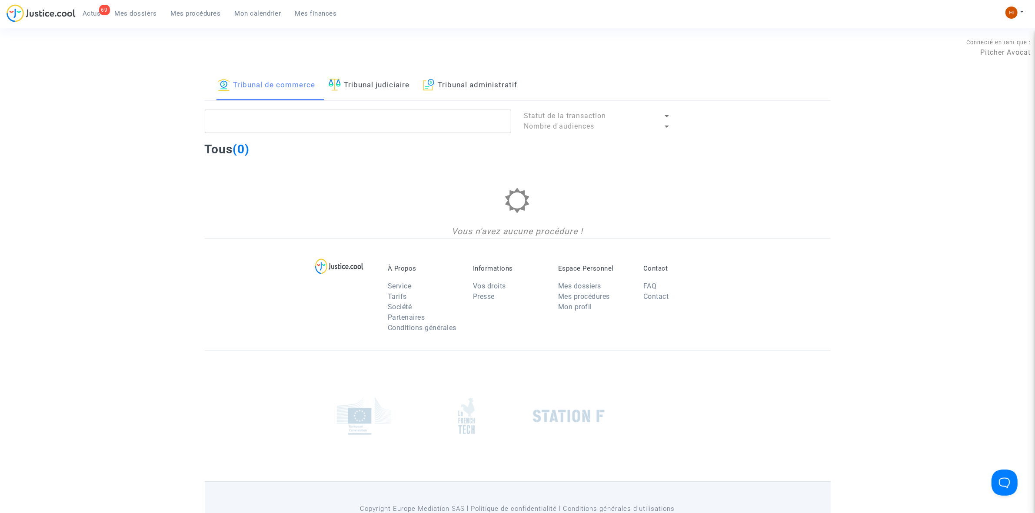
drag, startPoint x: 445, startPoint y: 80, endPoint x: 416, endPoint y: 105, distance: 37.9
click at [446, 80] on link "Tribunal administratif" at bounding box center [470, 86] width 95 height 30
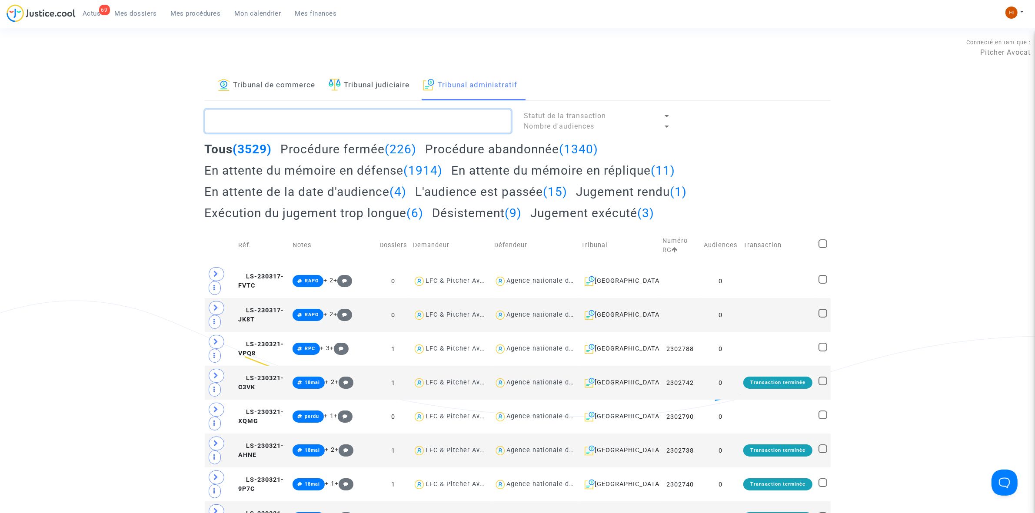
click at [258, 114] on textarea at bounding box center [358, 121] width 306 height 23
paste textarea "2501521"
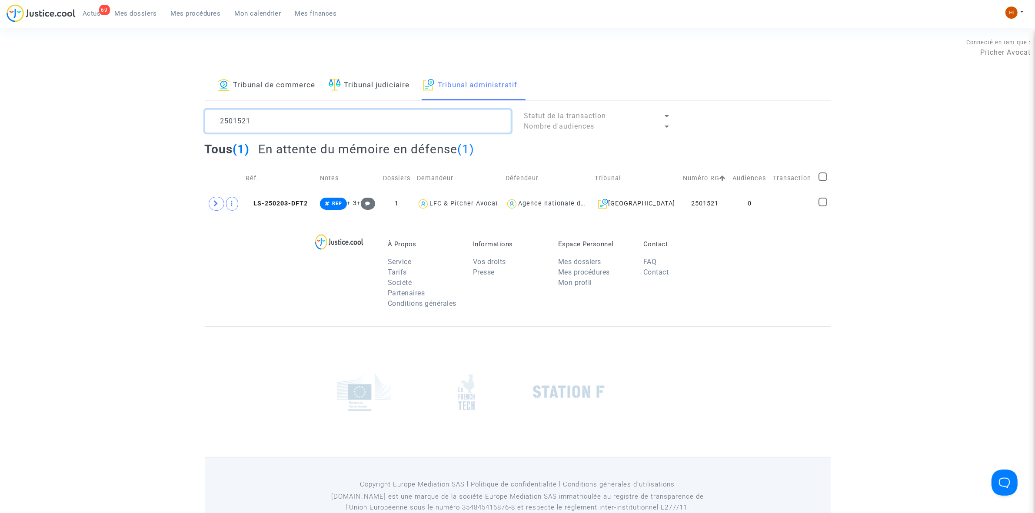
type textarea "2501521"
click at [303, 205] on span "LS-250203-DFT2" at bounding box center [277, 203] width 62 height 7
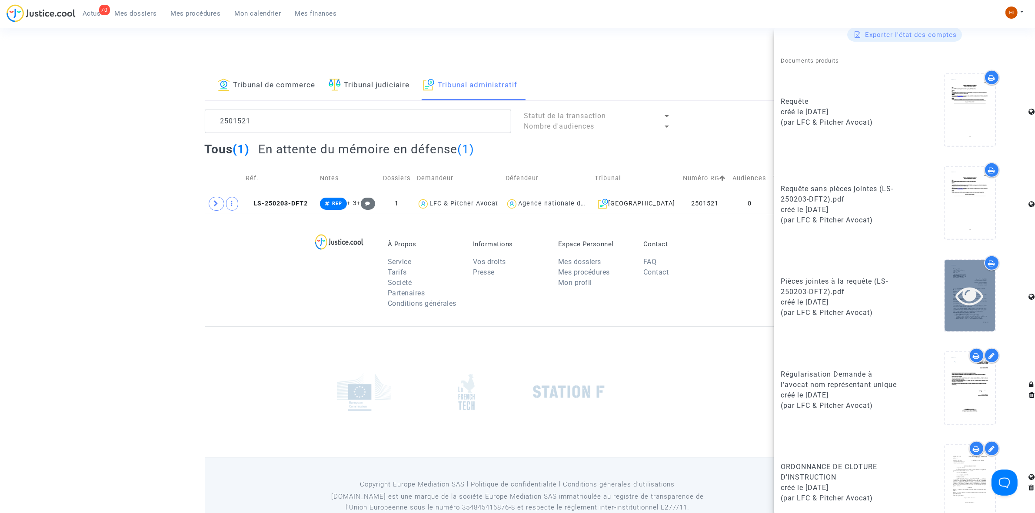
scroll to position [505, 0]
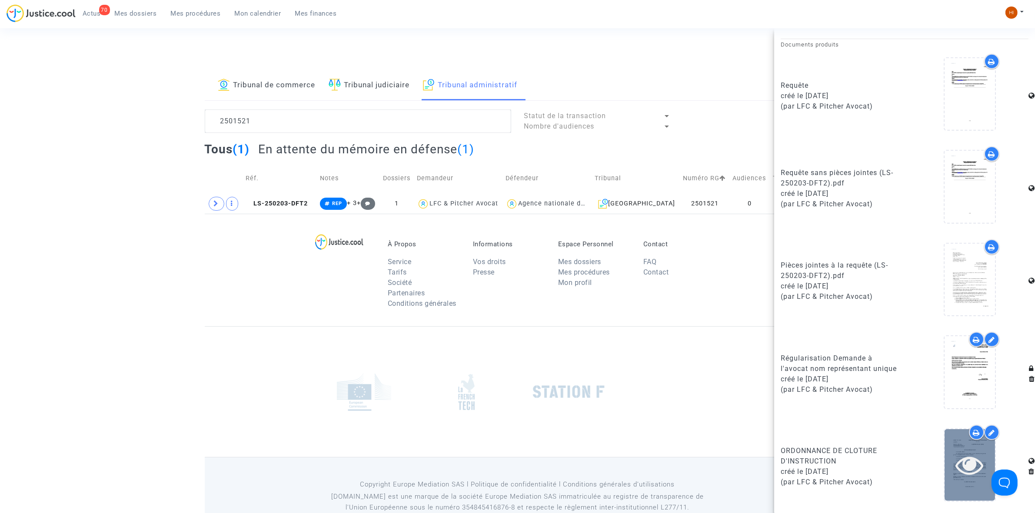
click at [956, 475] on icon at bounding box center [970, 465] width 28 height 28
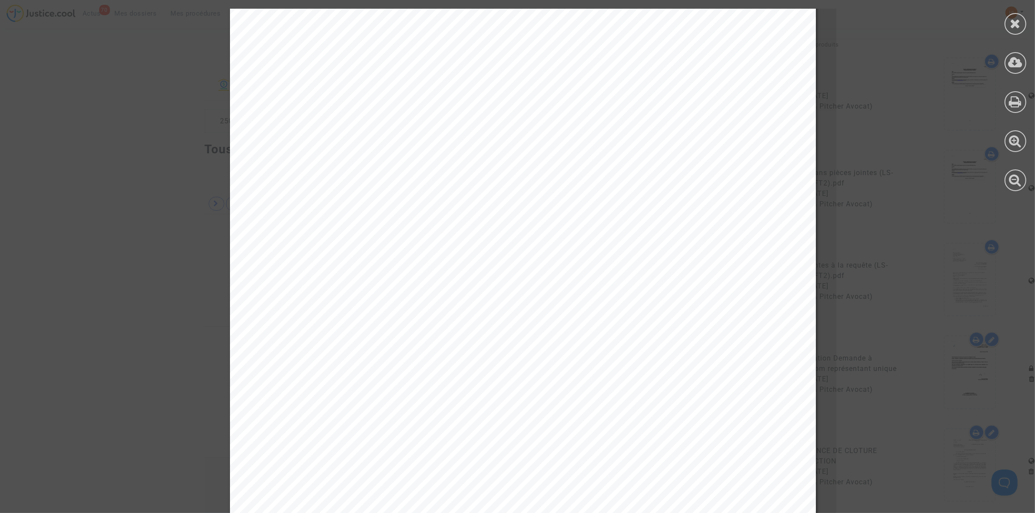
scroll to position [0, 0]
drag, startPoint x: 1016, startPoint y: 24, endPoint x: 1009, endPoint y: 24, distance: 6.5
click at [1015, 24] on icon at bounding box center [1015, 23] width 11 height 13
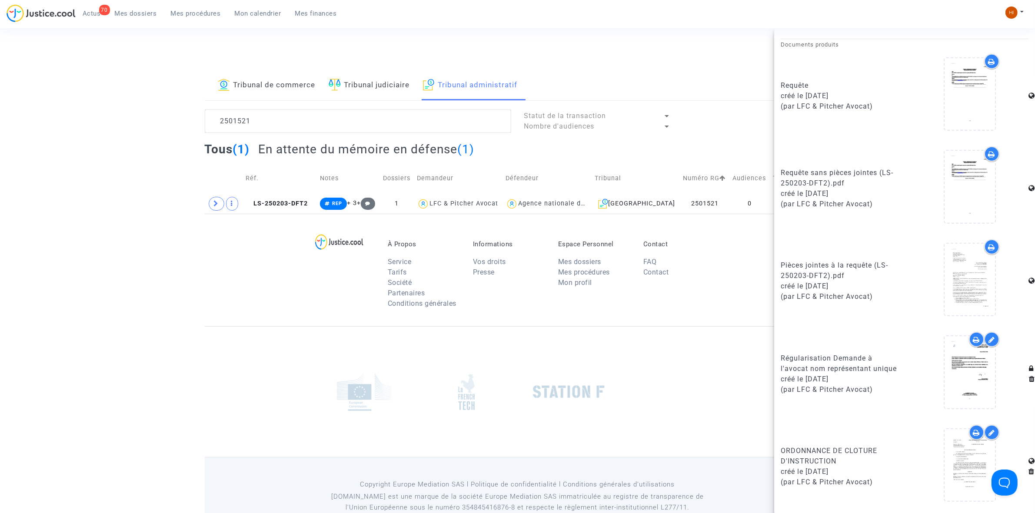
click at [258, 64] on div "Connecté en tant que : Pitcher Avocat" at bounding box center [515, 60] width 1031 height 21
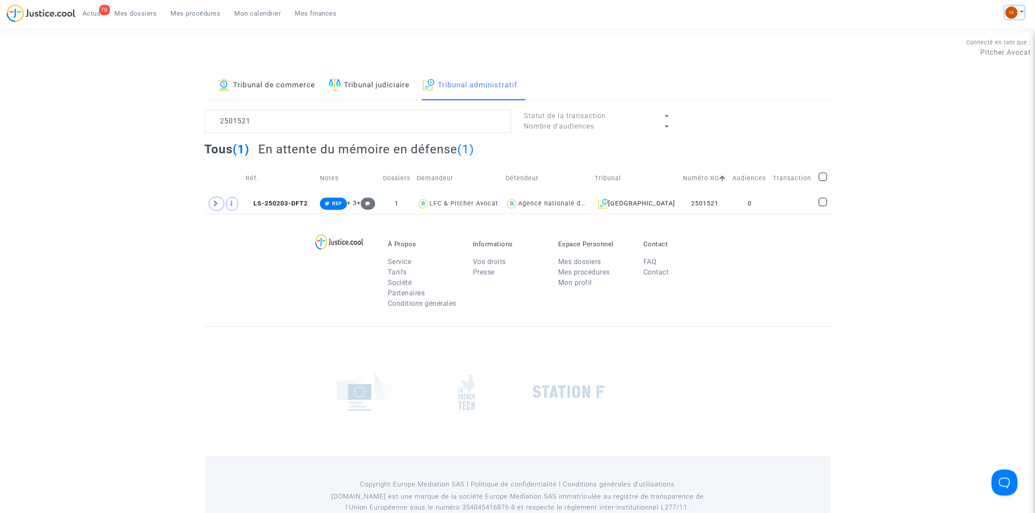
drag, startPoint x: 1012, startPoint y: 11, endPoint x: 998, endPoint y: 25, distance: 19.4
click at [1012, 11] on img at bounding box center [1011, 13] width 12 height 12
click at [963, 47] on link "Changer de compte" at bounding box center [980, 45] width 88 height 14
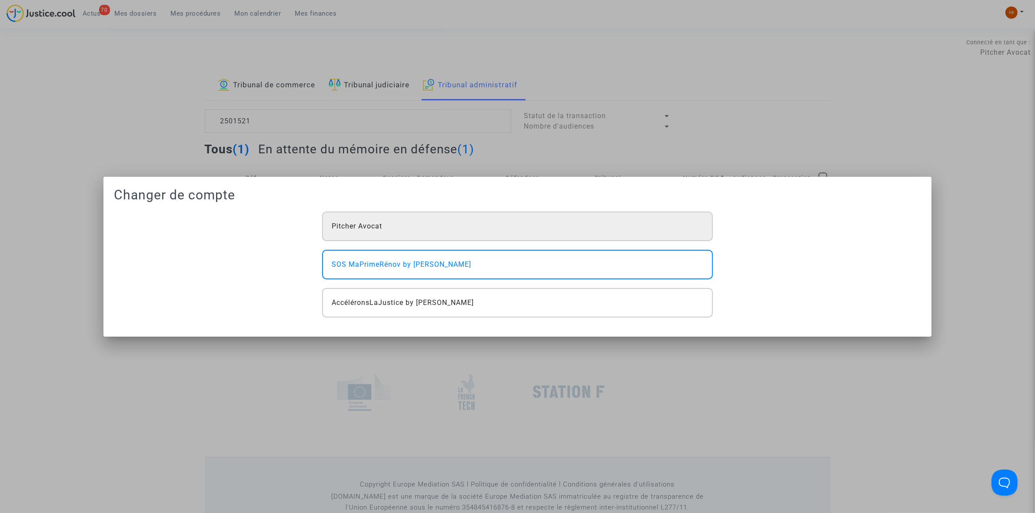
click at [470, 216] on div "Pitcher Avocat" at bounding box center [517, 227] width 390 height 30
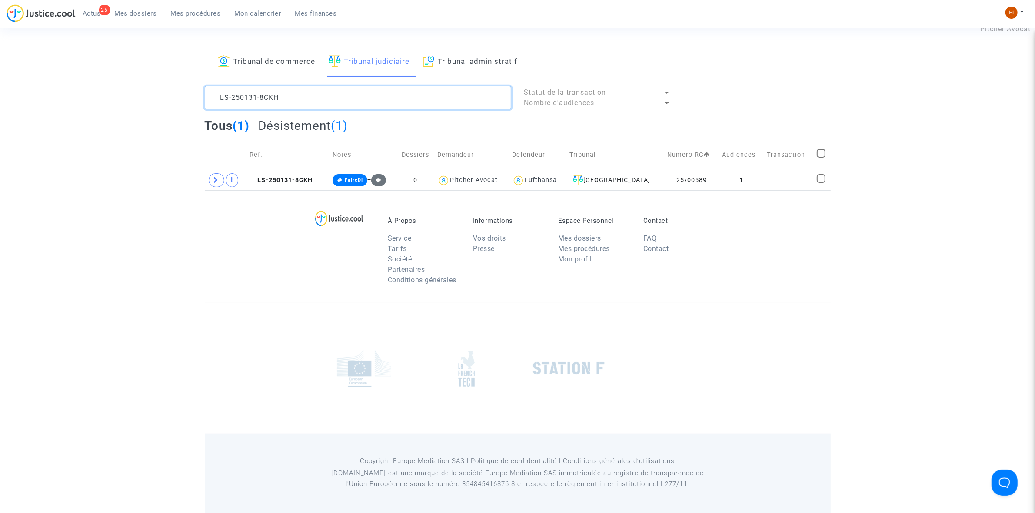
click at [355, 99] on textarea at bounding box center [358, 97] width 306 height 23
click at [157, 69] on div "Tribunal de commerce Tribunal judiciaire Tribunal administratif LS-250131-8CKH …" at bounding box center [517, 118] width 1035 height 143
click at [1016, 14] on img at bounding box center [1011, 13] width 12 height 12
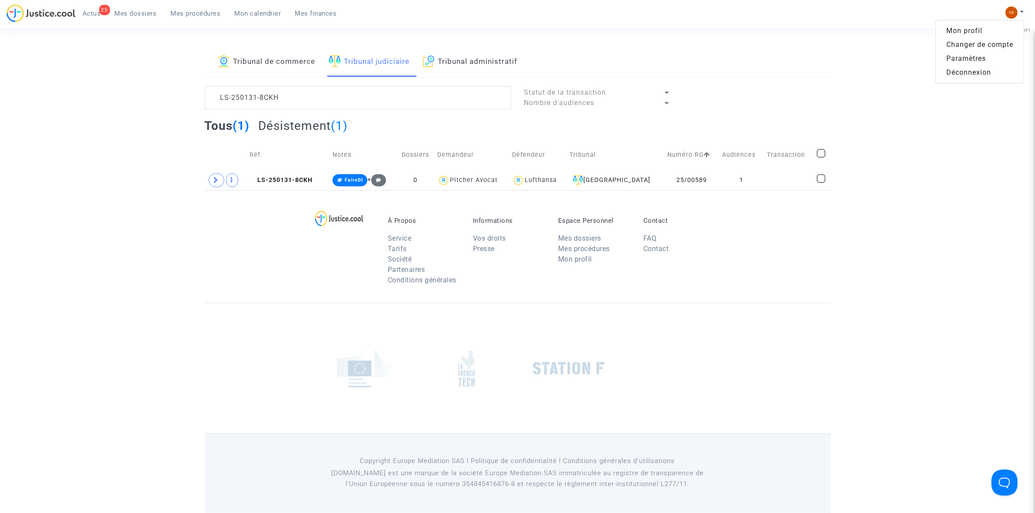
click at [1001, 43] on link "Changer de compte" at bounding box center [980, 45] width 88 height 14
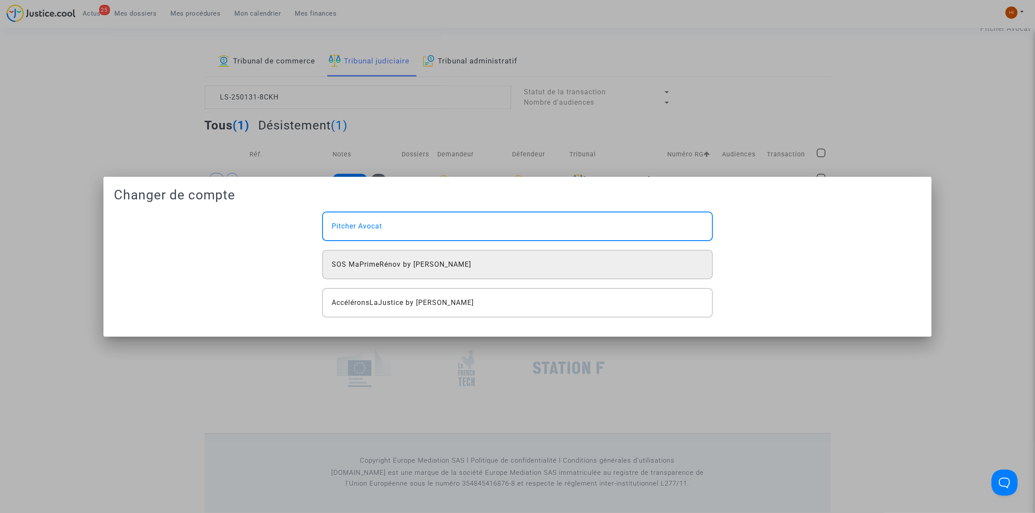
click at [485, 257] on div "SOS MaPrimeRénov by Pitcher Avocat" at bounding box center [517, 265] width 390 height 30
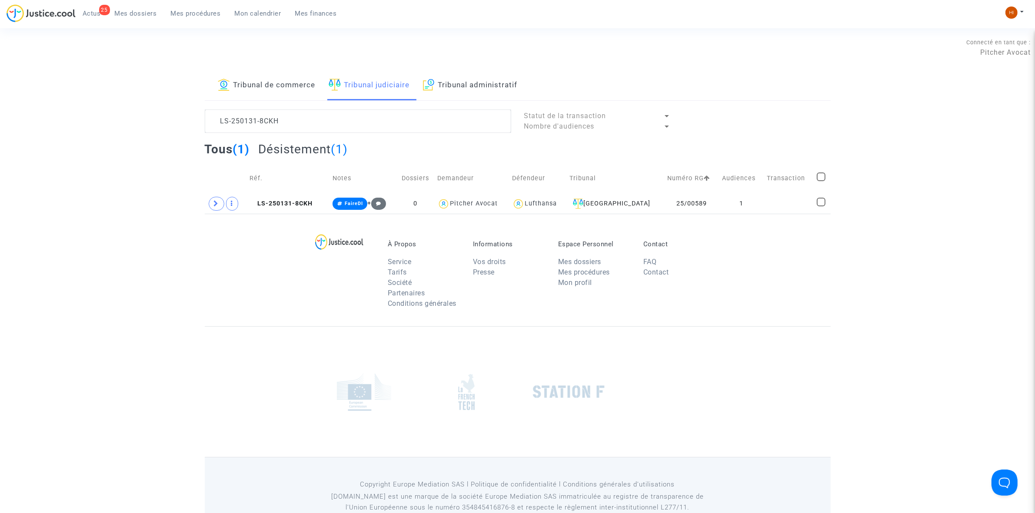
scroll to position [24, 0]
